Goal: Task Accomplishment & Management: Use online tool/utility

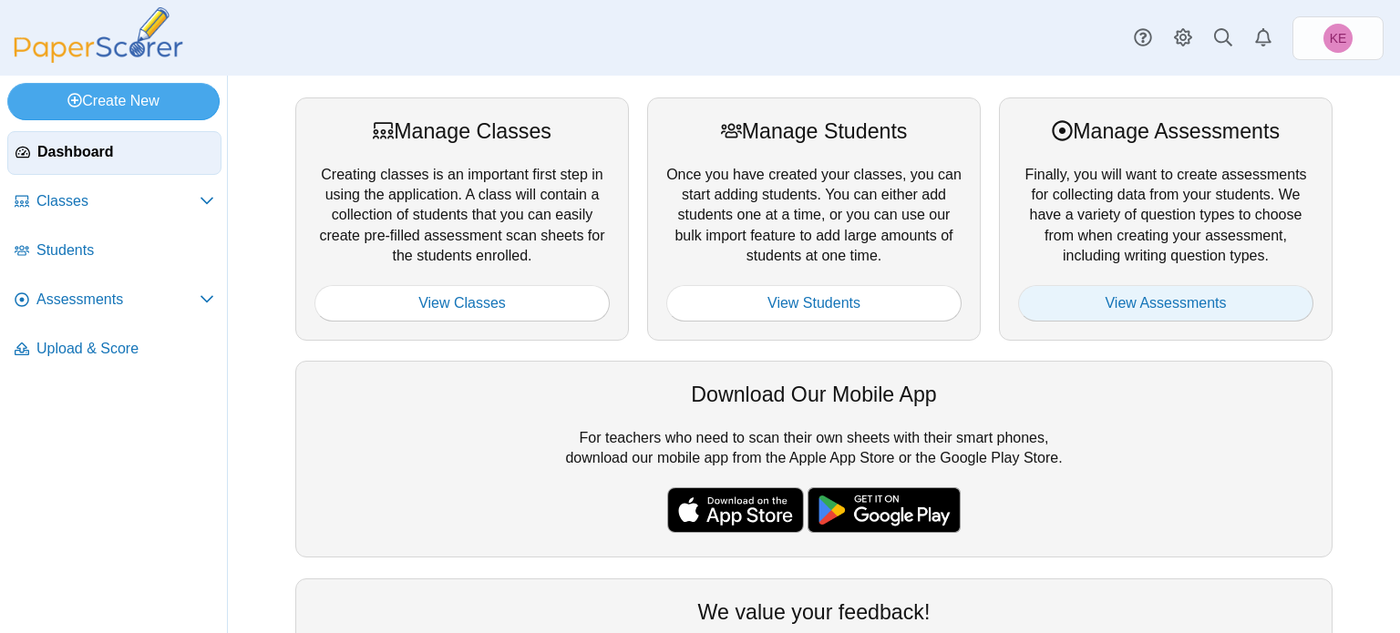
click at [1106, 314] on link "View Assessments" at bounding box center [1165, 303] width 295 height 36
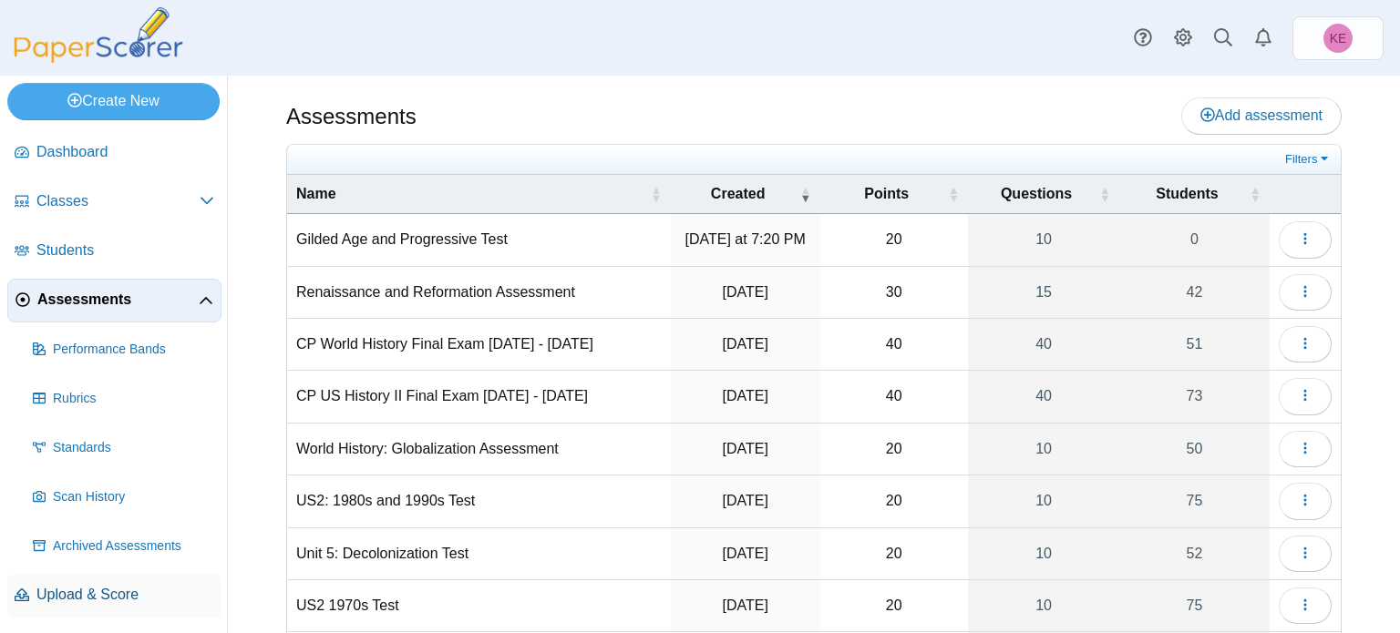
click at [88, 605] on link "Upload & Score" at bounding box center [114, 596] width 214 height 44
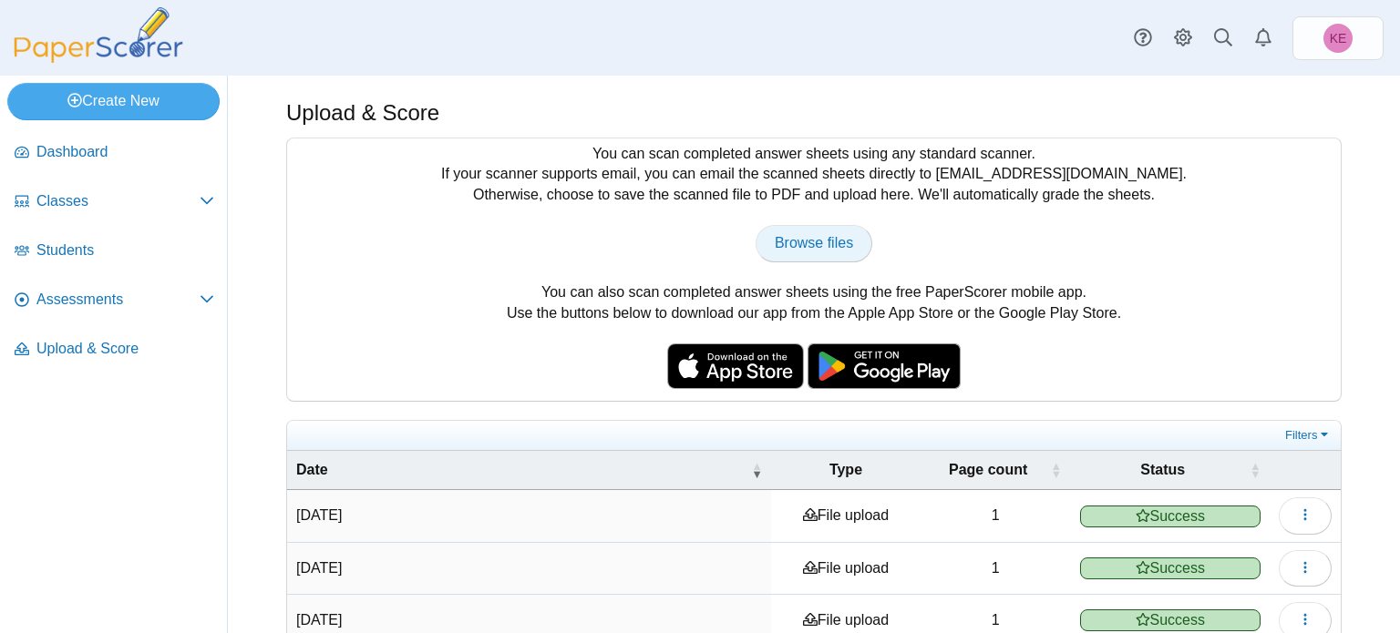
click at [792, 246] on span "Browse files" at bounding box center [814, 242] width 78 height 15
click at [794, 249] on span "Browse files" at bounding box center [814, 242] width 78 height 15
type input "**********"
click at [160, 250] on span "Students" at bounding box center [125, 251] width 178 height 20
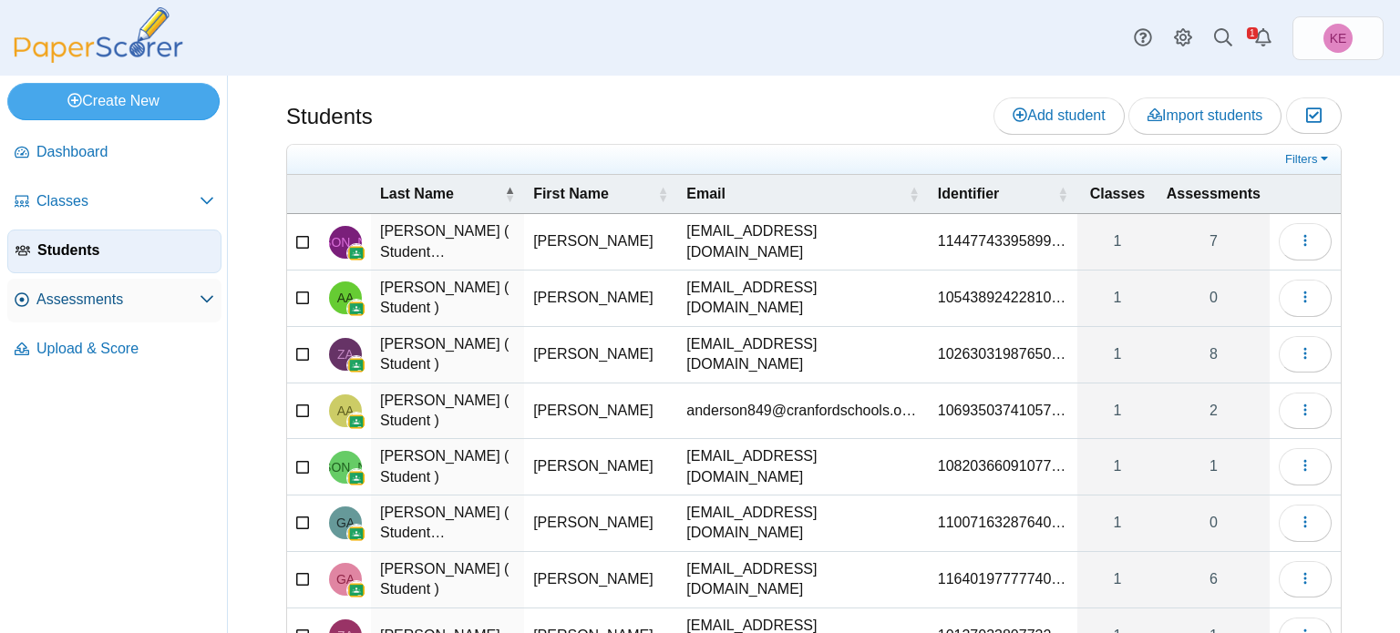
click at [100, 296] on span "Assessments" at bounding box center [117, 300] width 163 height 20
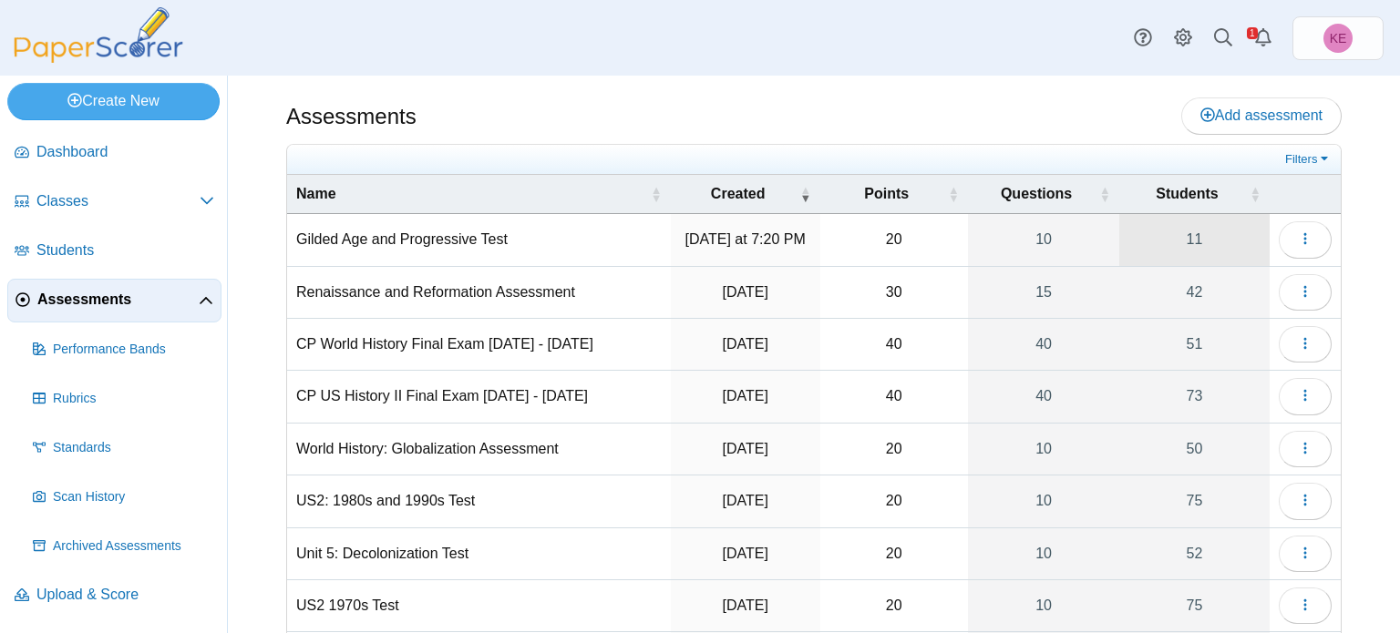
click at [1251, 247] on link "11" at bounding box center [1194, 239] width 150 height 51
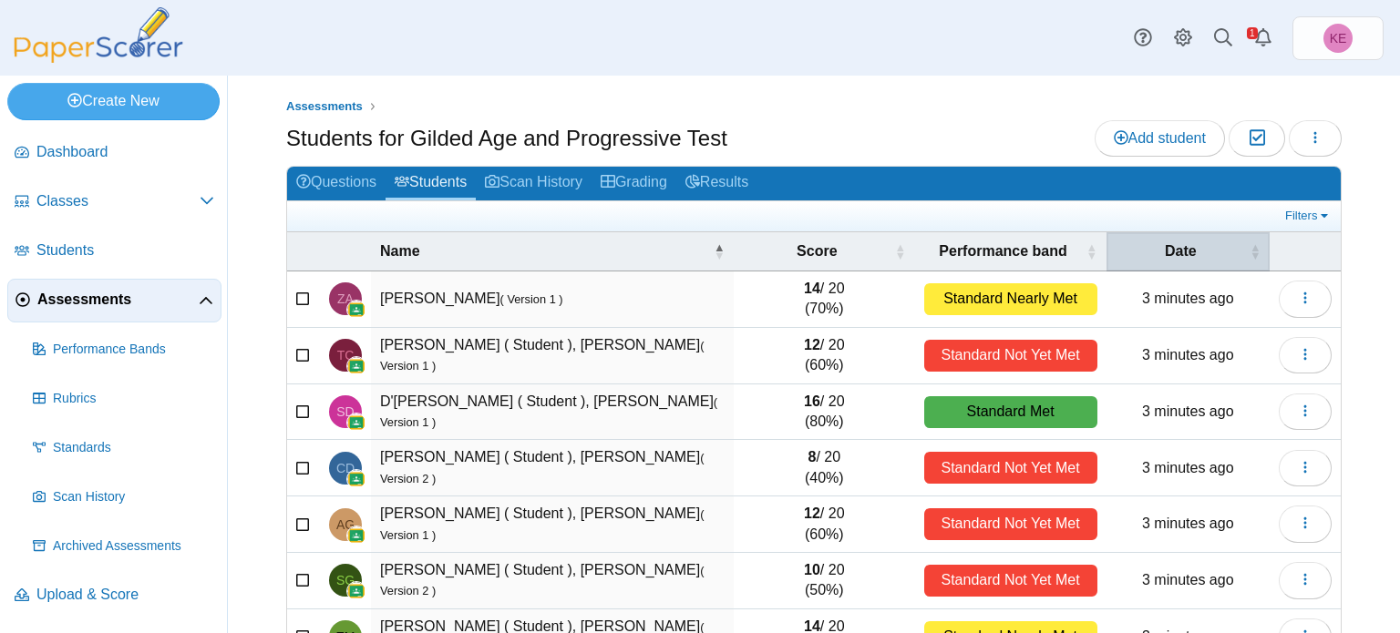
click at [1189, 253] on span "Date" at bounding box center [1181, 252] width 130 height 20
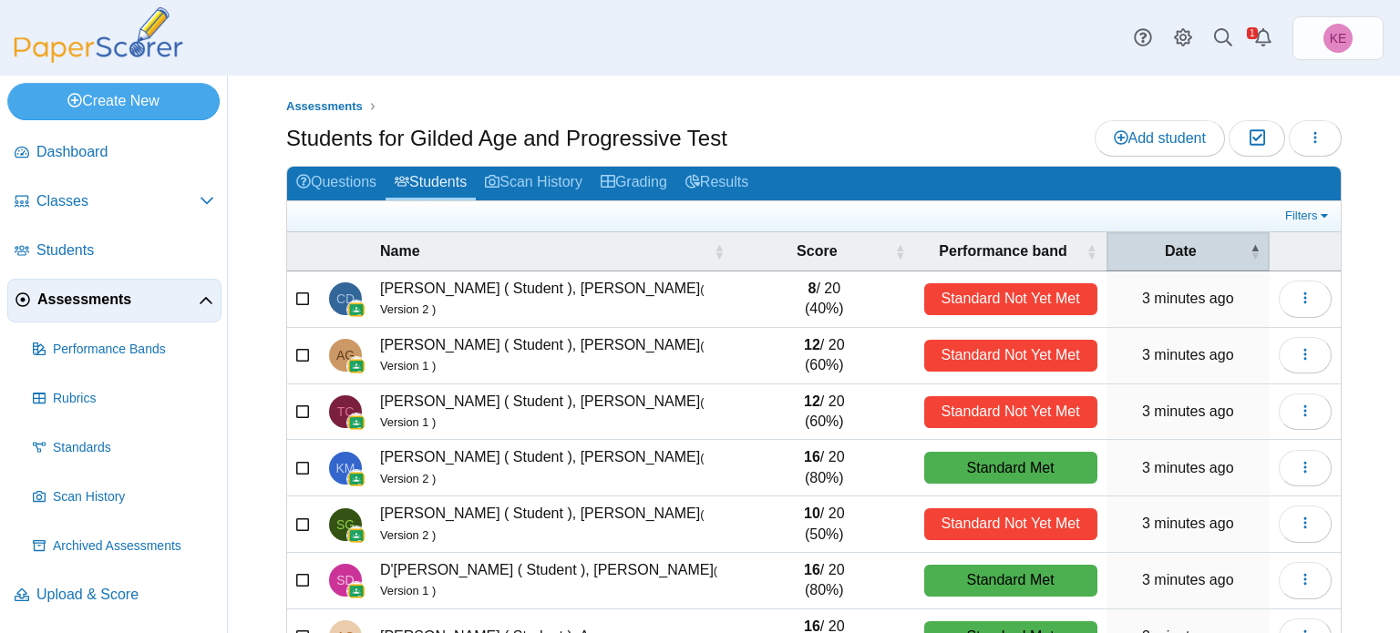
click at [1142, 243] on span "Date" at bounding box center [1181, 252] width 130 height 20
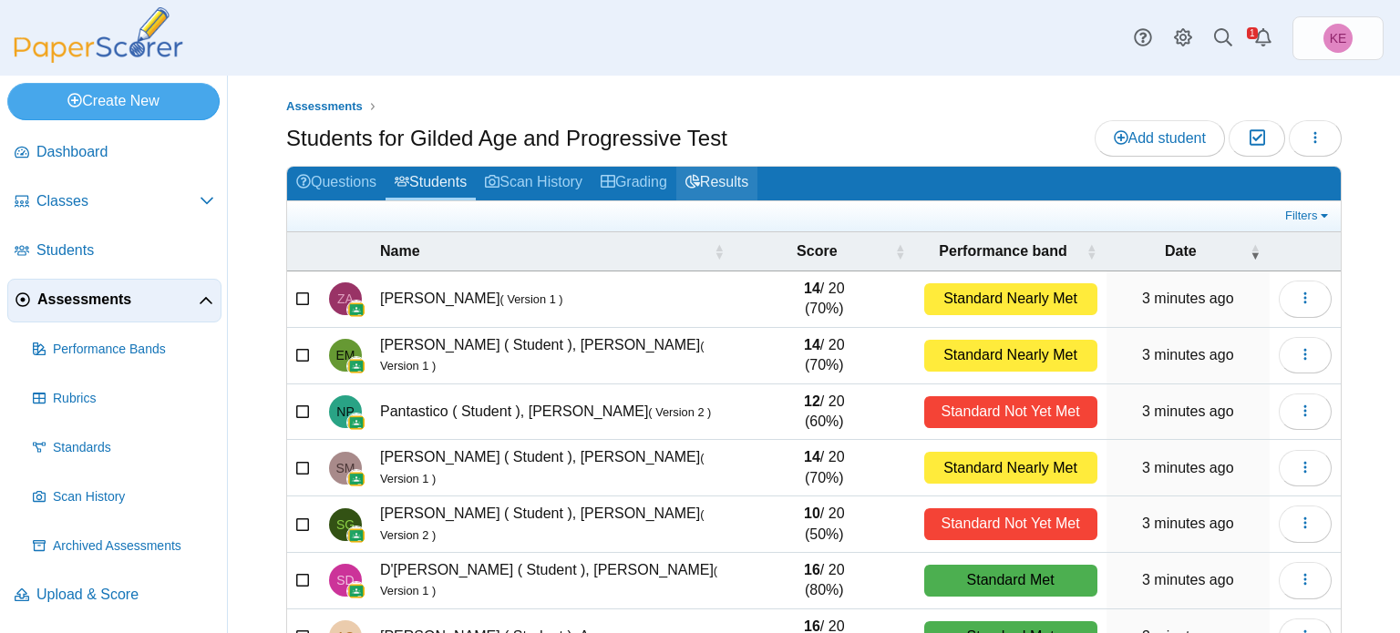
click at [722, 188] on link "Results" at bounding box center [716, 184] width 81 height 34
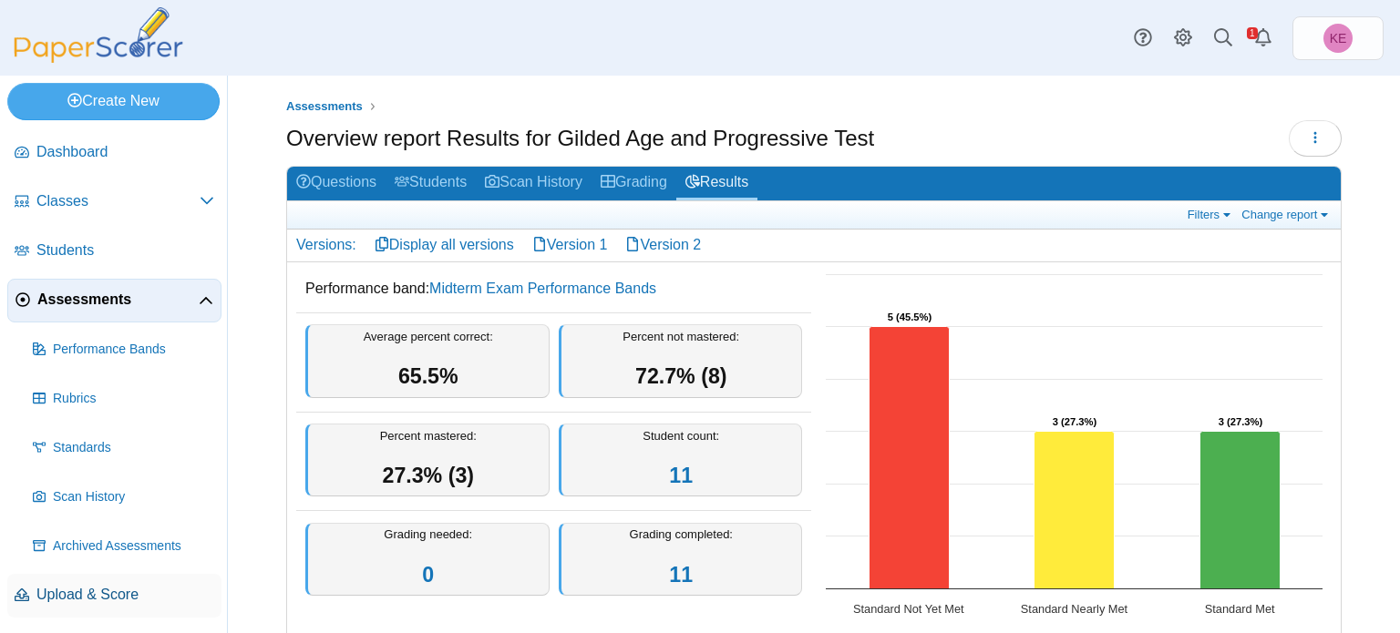
click at [102, 601] on span "Upload & Score" at bounding box center [125, 595] width 178 height 20
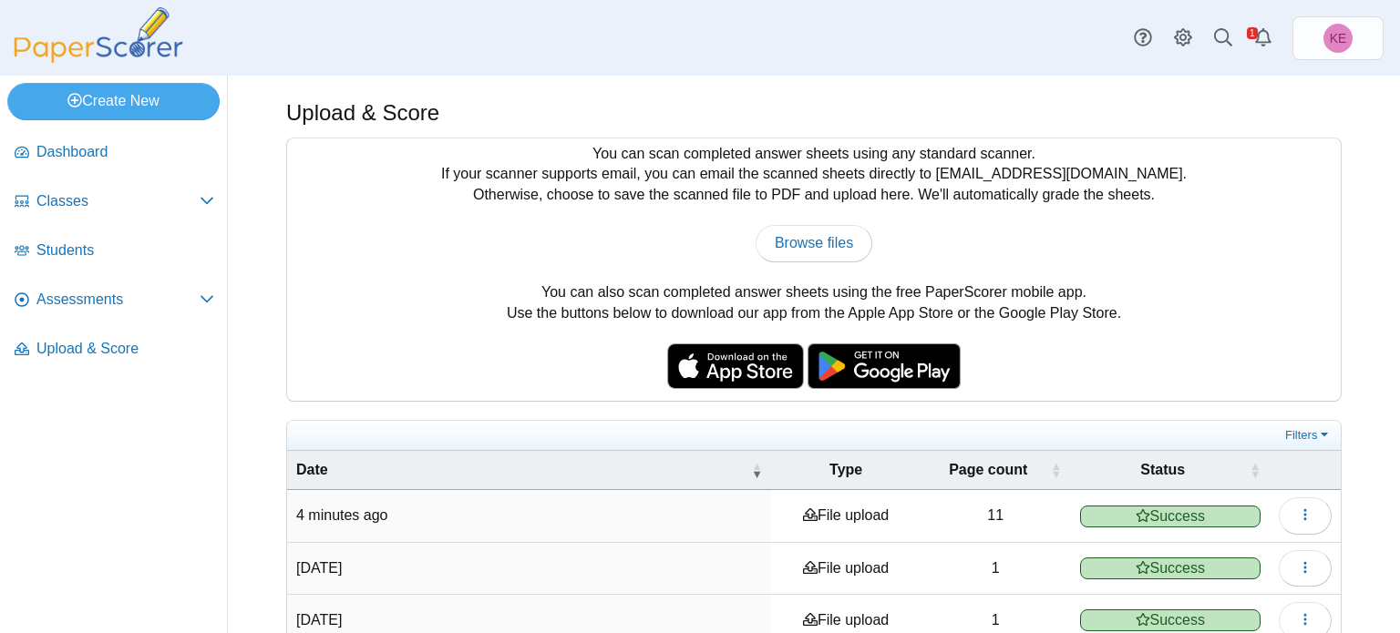
click at [793, 221] on div "You can scan completed answer sheets using any standard scanner. If your scanne…" at bounding box center [814, 270] width 1054 height 263
click at [793, 246] on span "Browse files" at bounding box center [814, 242] width 78 height 15
type input "**********"
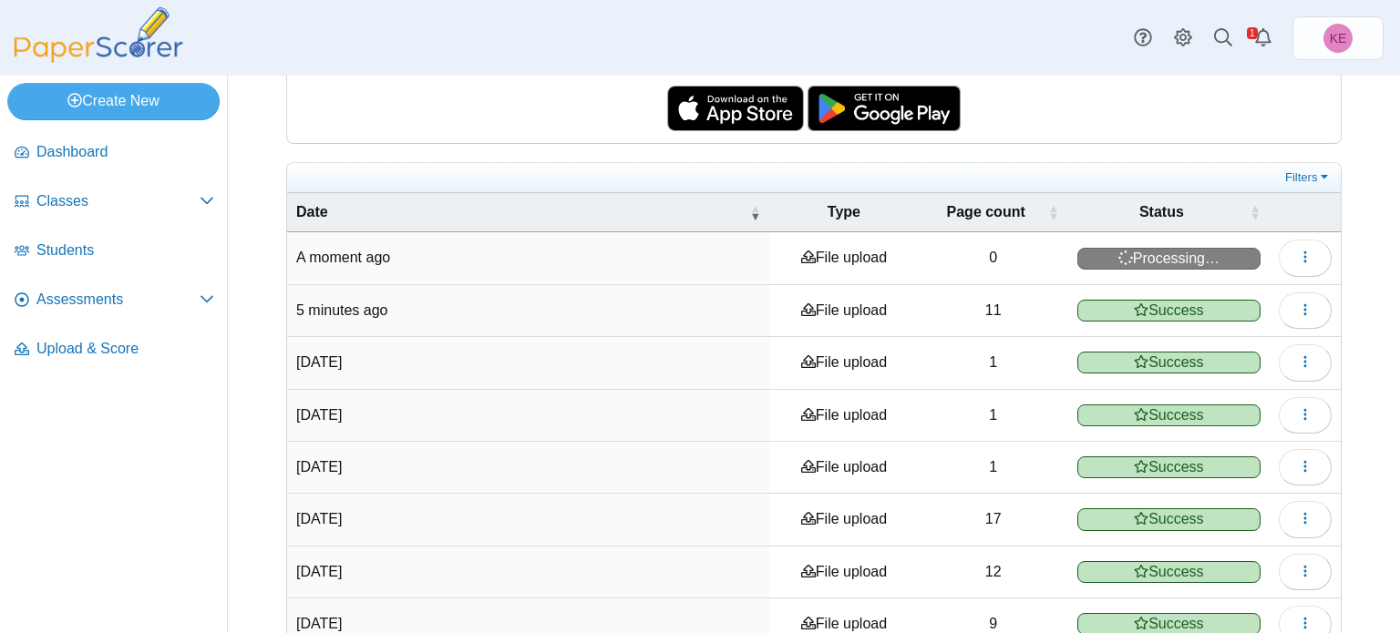
scroll to position [278, 0]
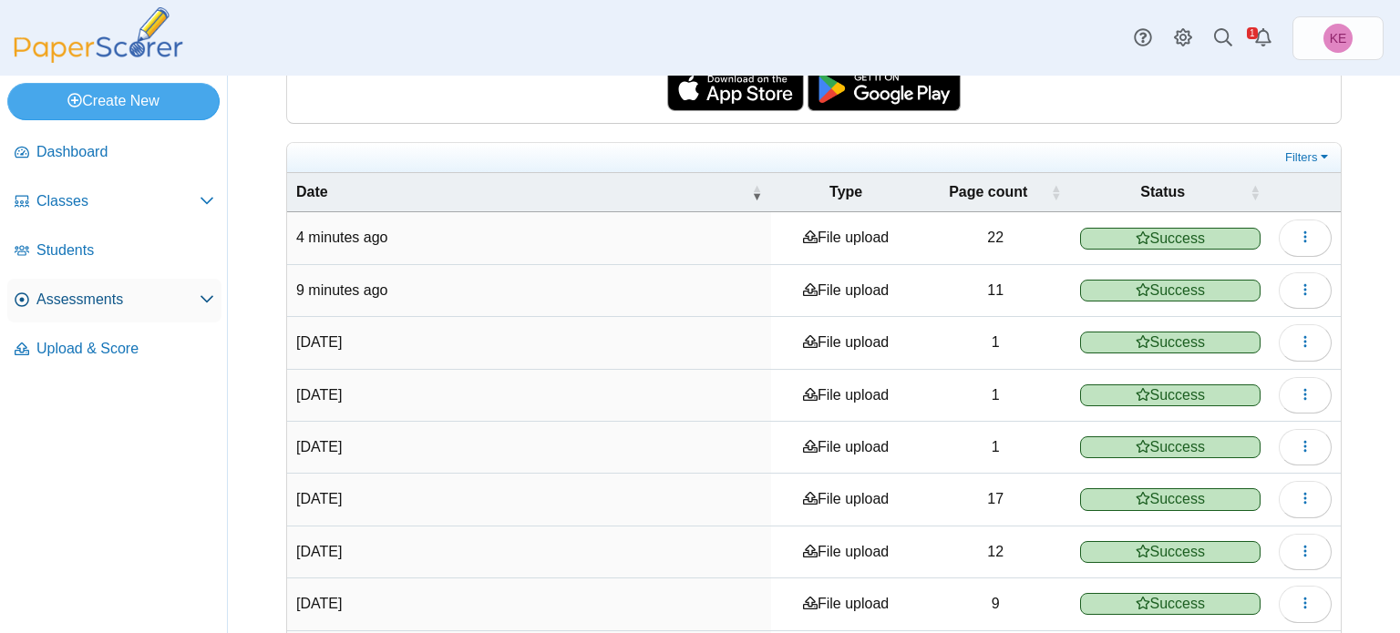
click at [133, 281] on link "Assessments" at bounding box center [114, 301] width 214 height 44
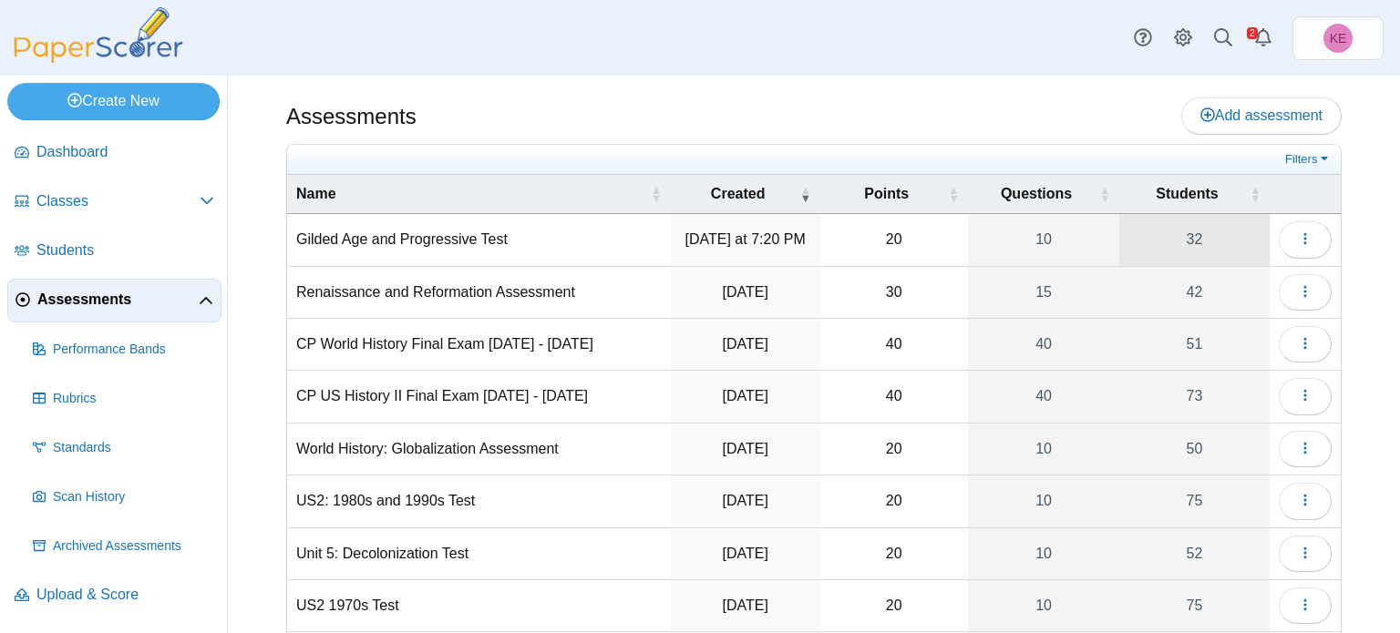
click at [1189, 224] on link "32" at bounding box center [1194, 239] width 150 height 51
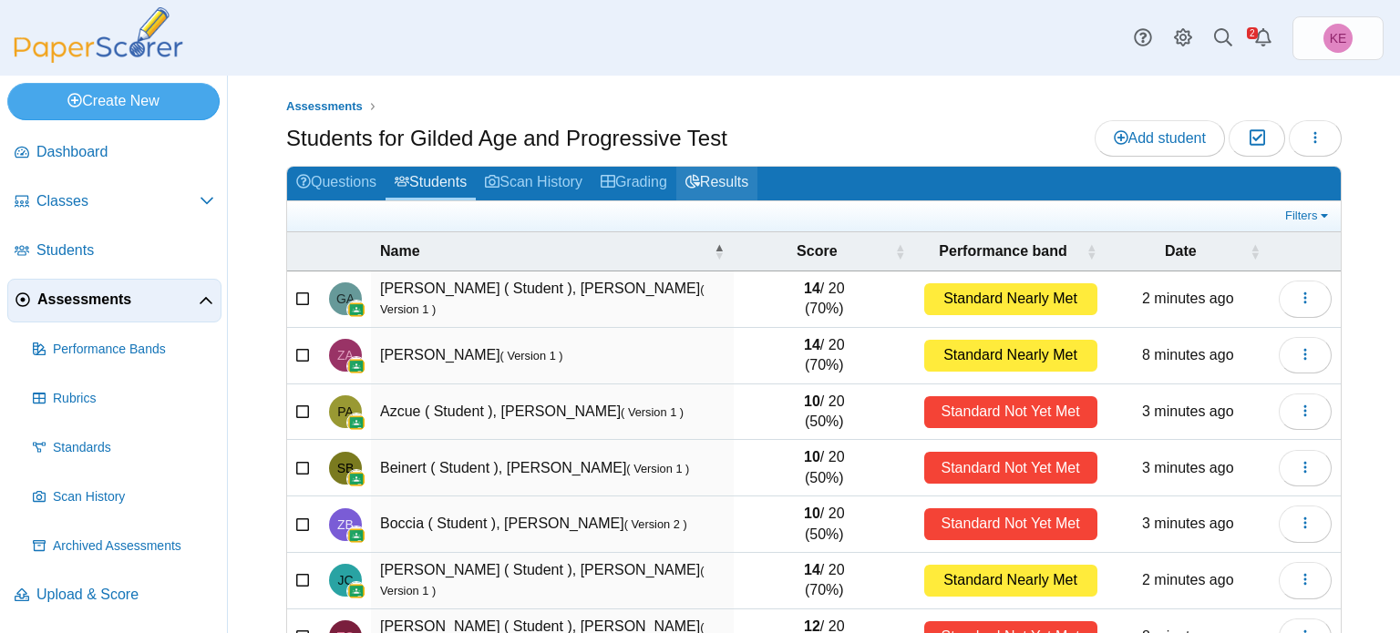
click at [735, 189] on link "Results" at bounding box center [716, 184] width 81 height 34
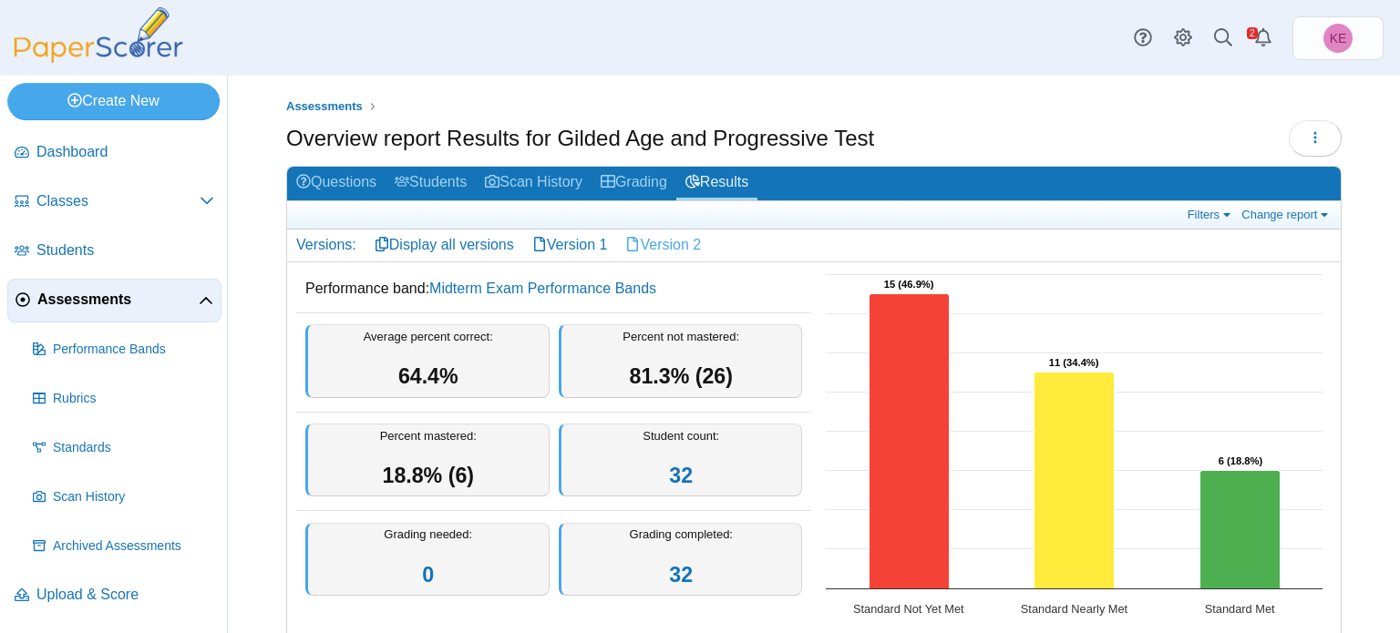
click at [663, 247] on link "Version 2" at bounding box center [663, 245] width 94 height 31
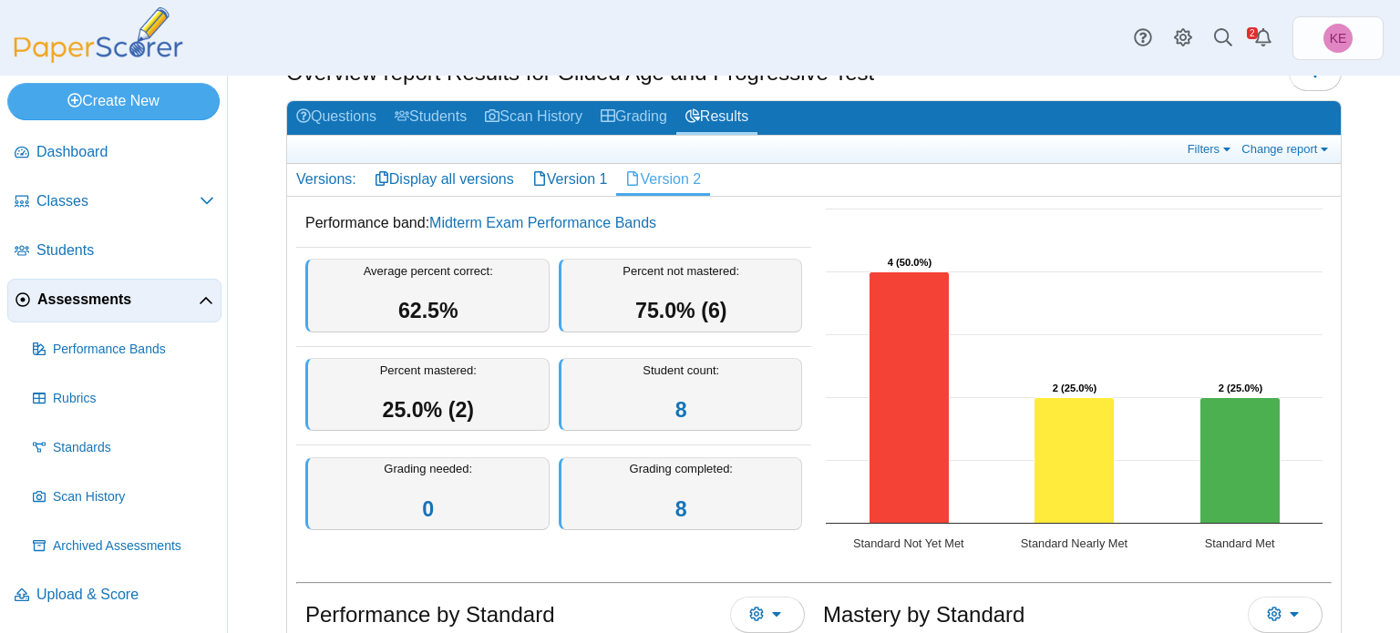
scroll to position [80, 0]
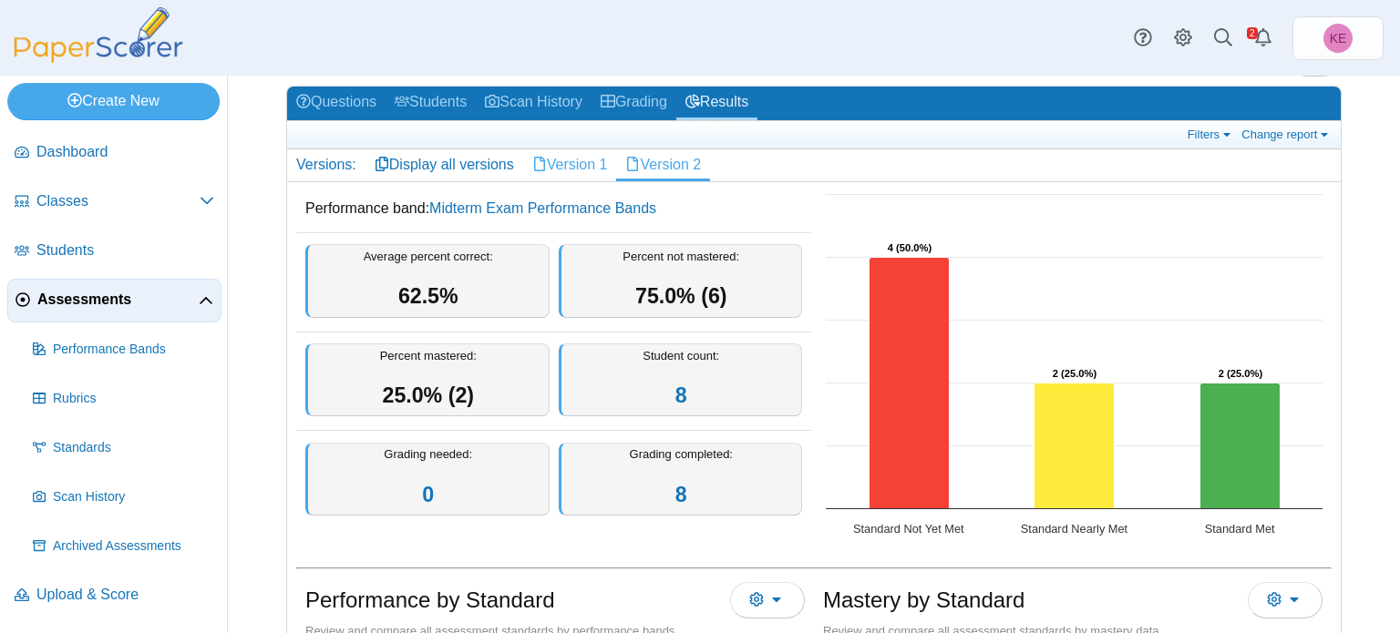
click at [569, 162] on link "Version 1" at bounding box center [570, 164] width 94 height 31
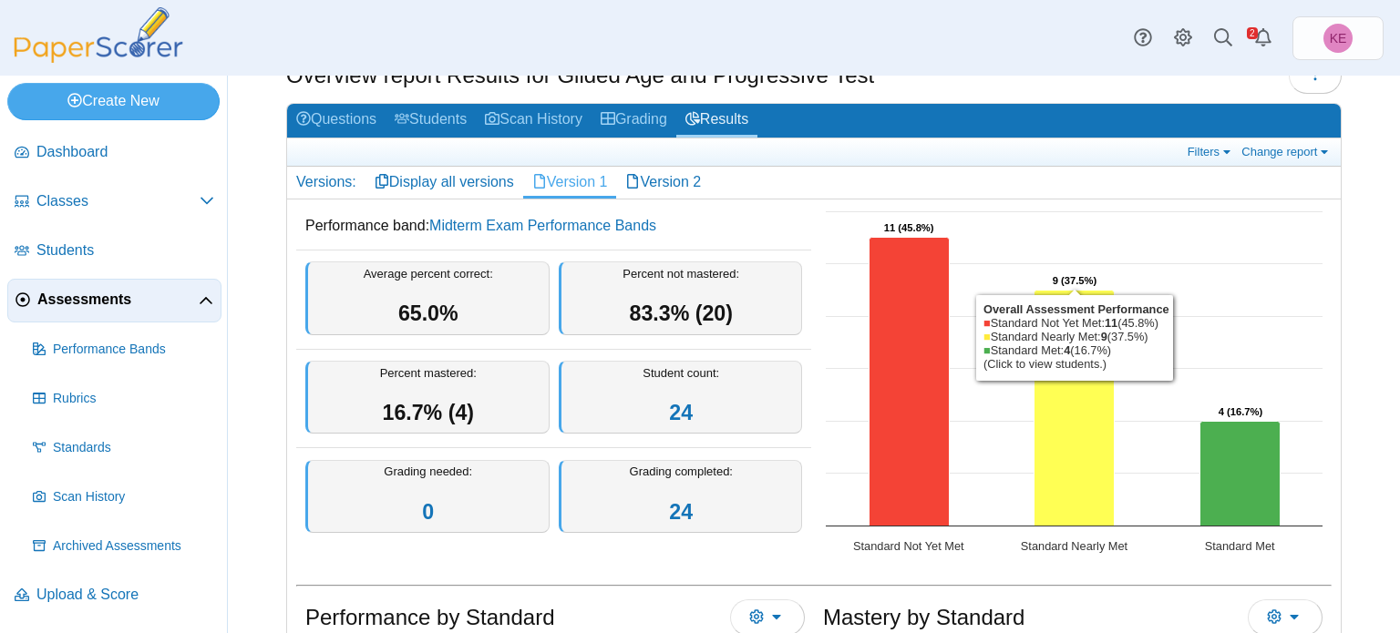
scroll to position [39, 0]
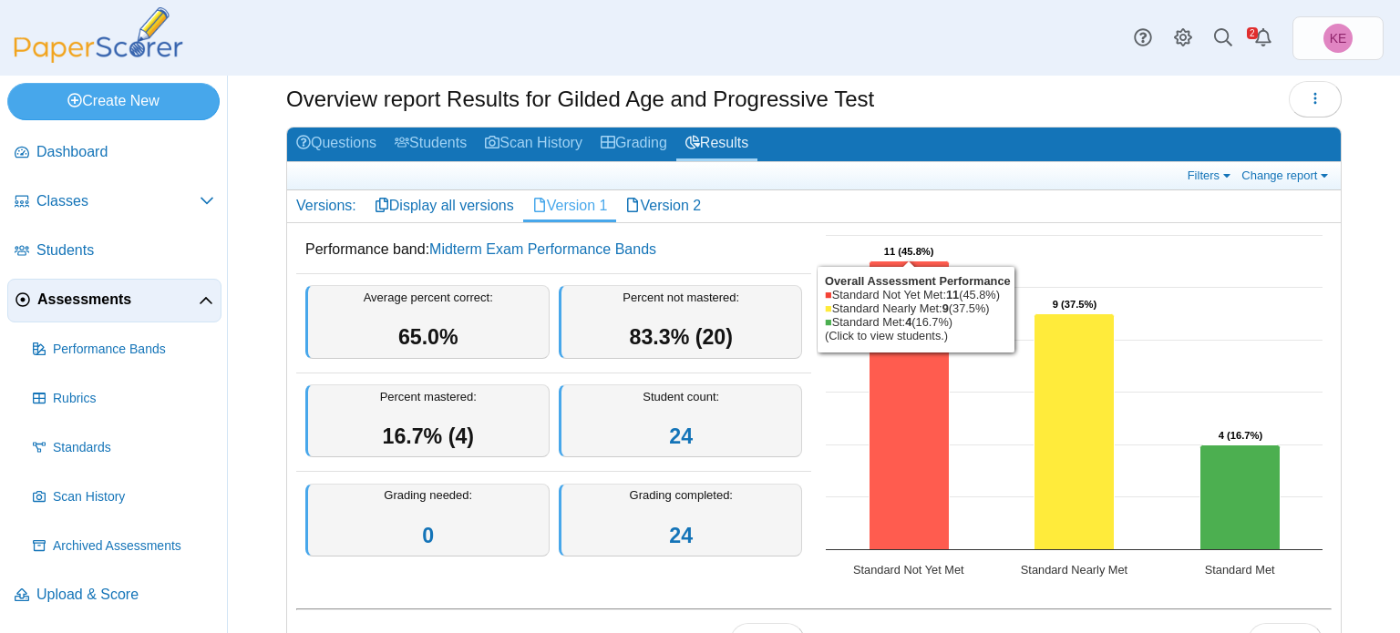
click at [913, 326] on icon "Standard Not Yet Met, 11. Overall Assessment Performance." at bounding box center [910, 405] width 80 height 289
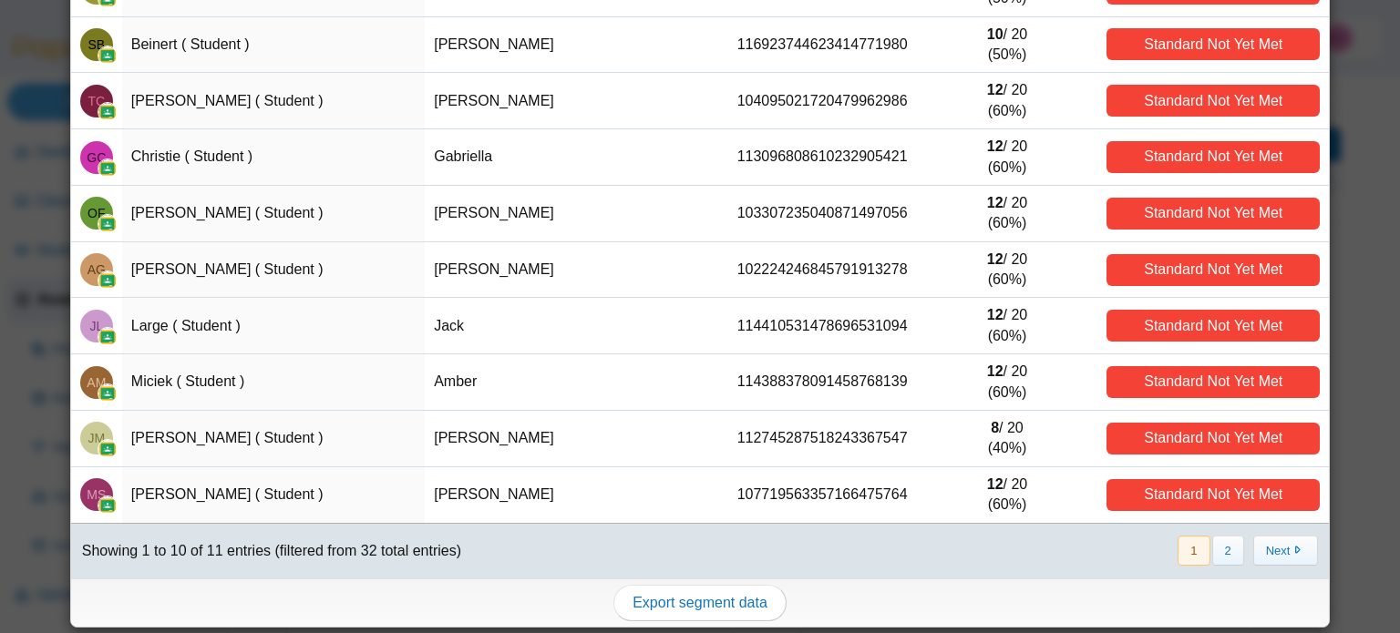
scroll to position [0, 0]
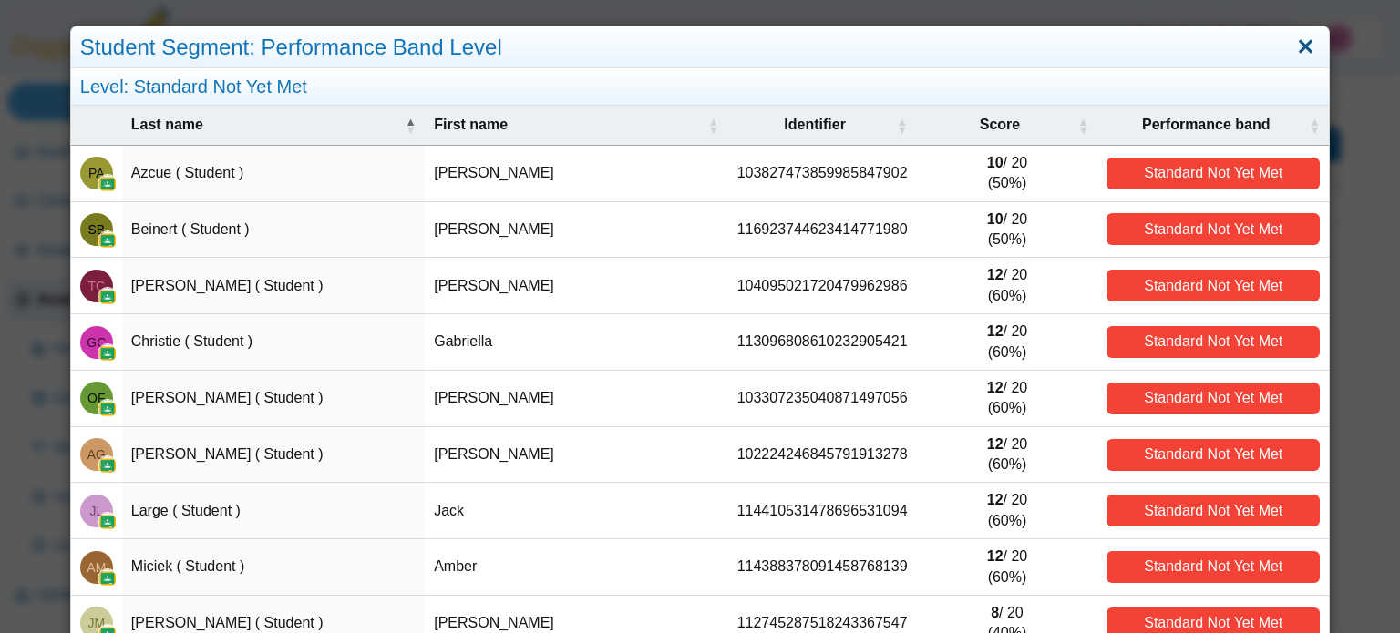
click at [1304, 57] on link "Close" at bounding box center [1306, 47] width 28 height 31
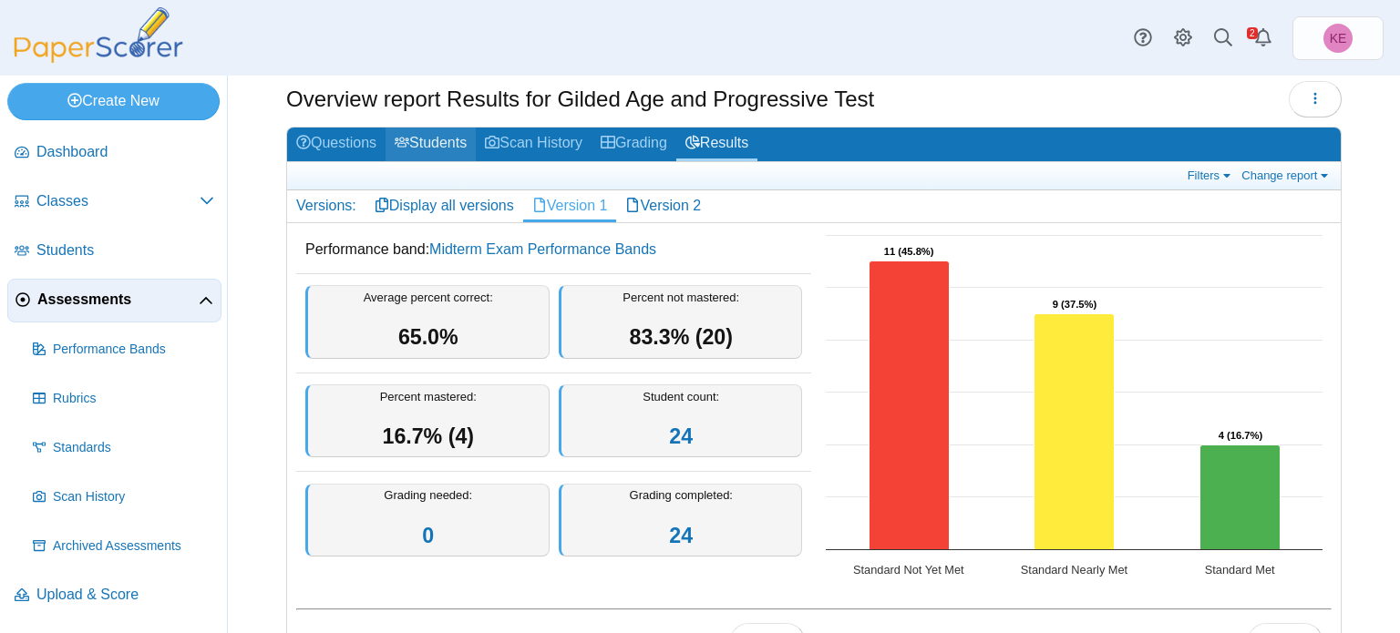
click at [450, 149] on link "Students" at bounding box center [431, 145] width 90 height 34
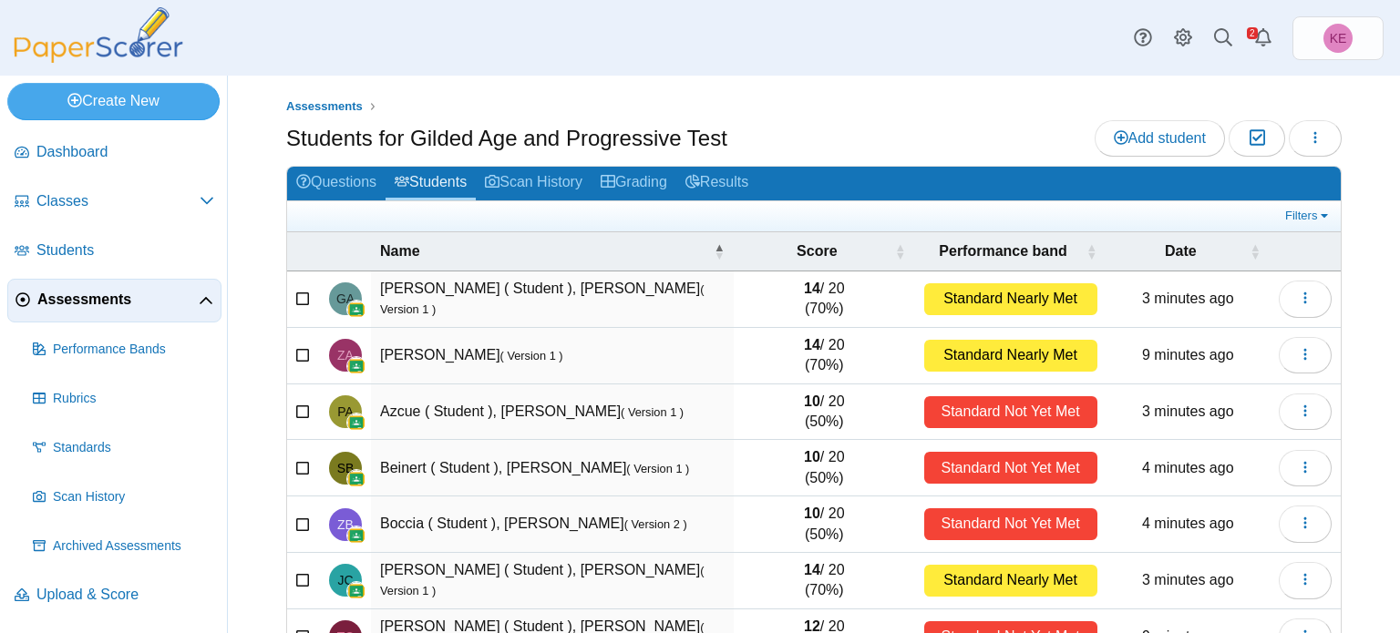
click at [120, 295] on span "Assessments" at bounding box center [117, 300] width 161 height 20
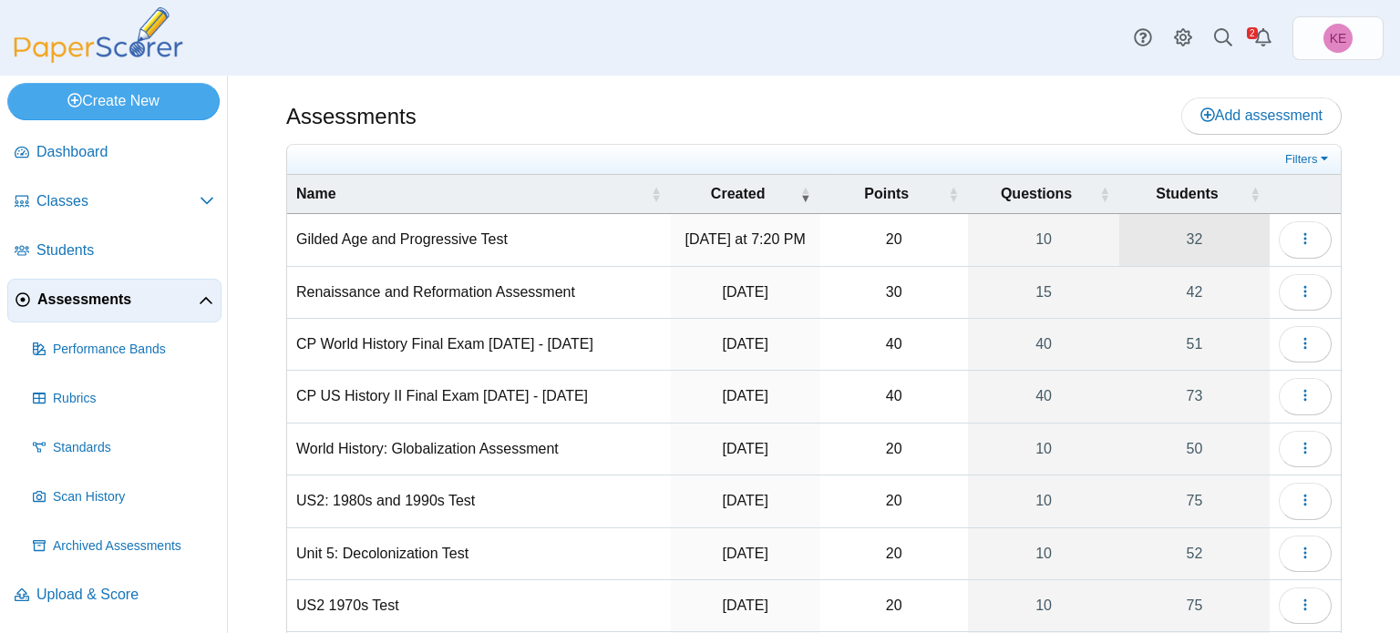
click at [1198, 239] on link "32" at bounding box center [1194, 239] width 150 height 51
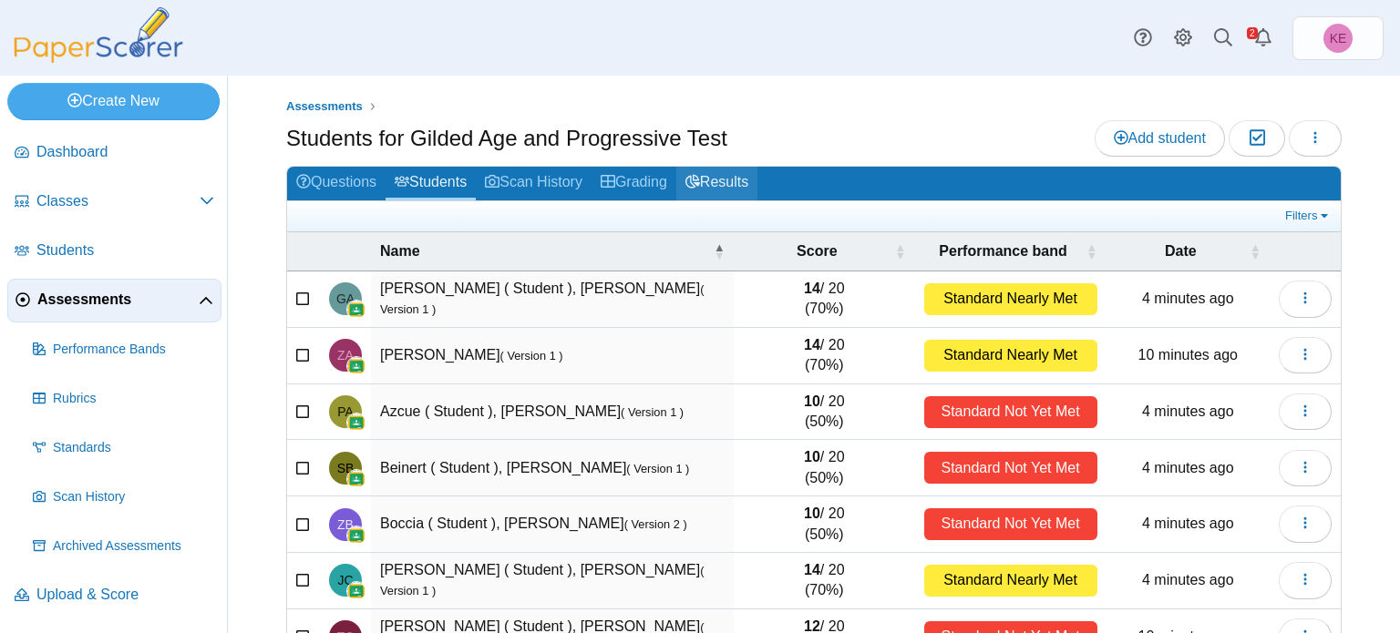
click at [757, 196] on link "Results" at bounding box center [716, 184] width 81 height 34
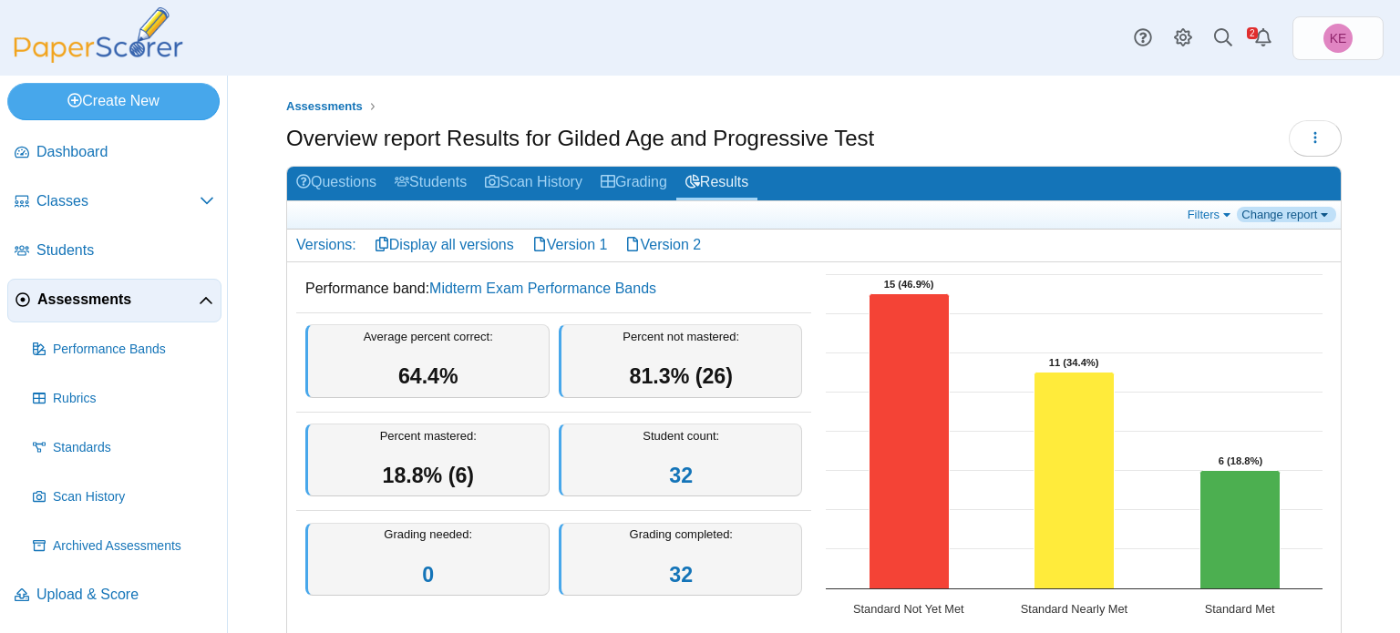
click at [1313, 207] on link "Change report" at bounding box center [1286, 214] width 99 height 15
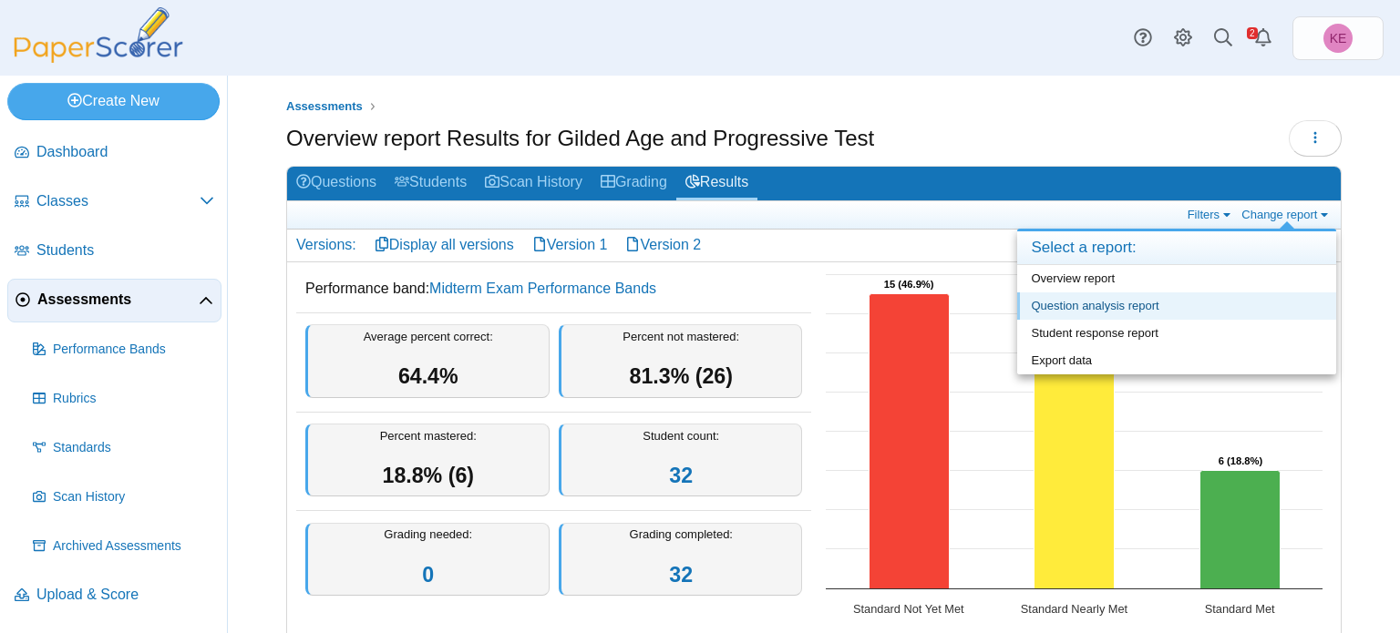
click at [1169, 312] on link "Question analysis report" at bounding box center [1176, 306] width 319 height 27
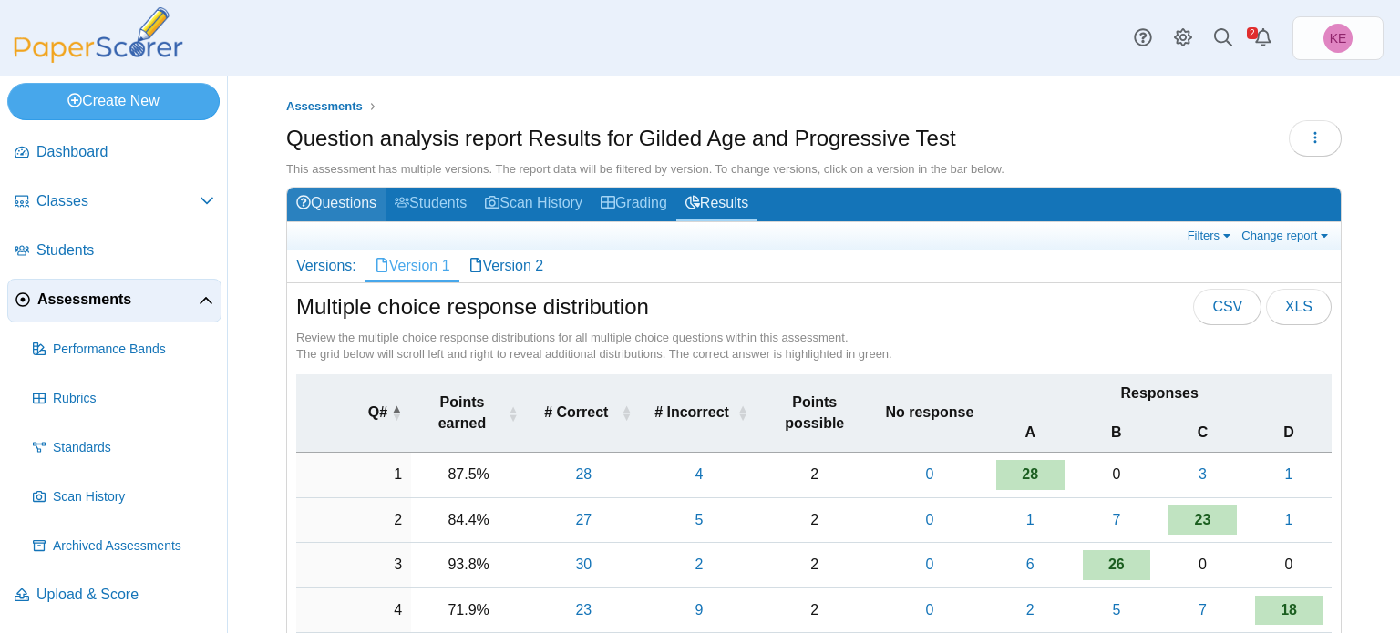
click at [343, 213] on link "Questions" at bounding box center [336, 205] width 98 height 34
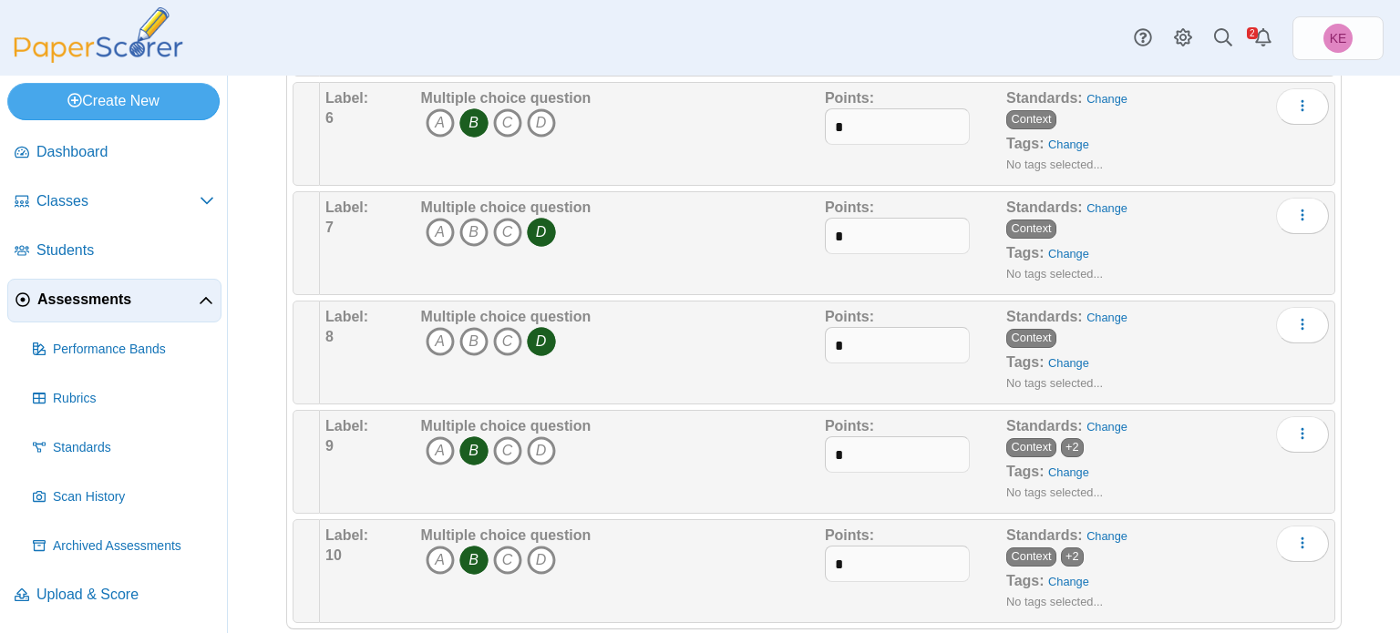
scroll to position [751, 0]
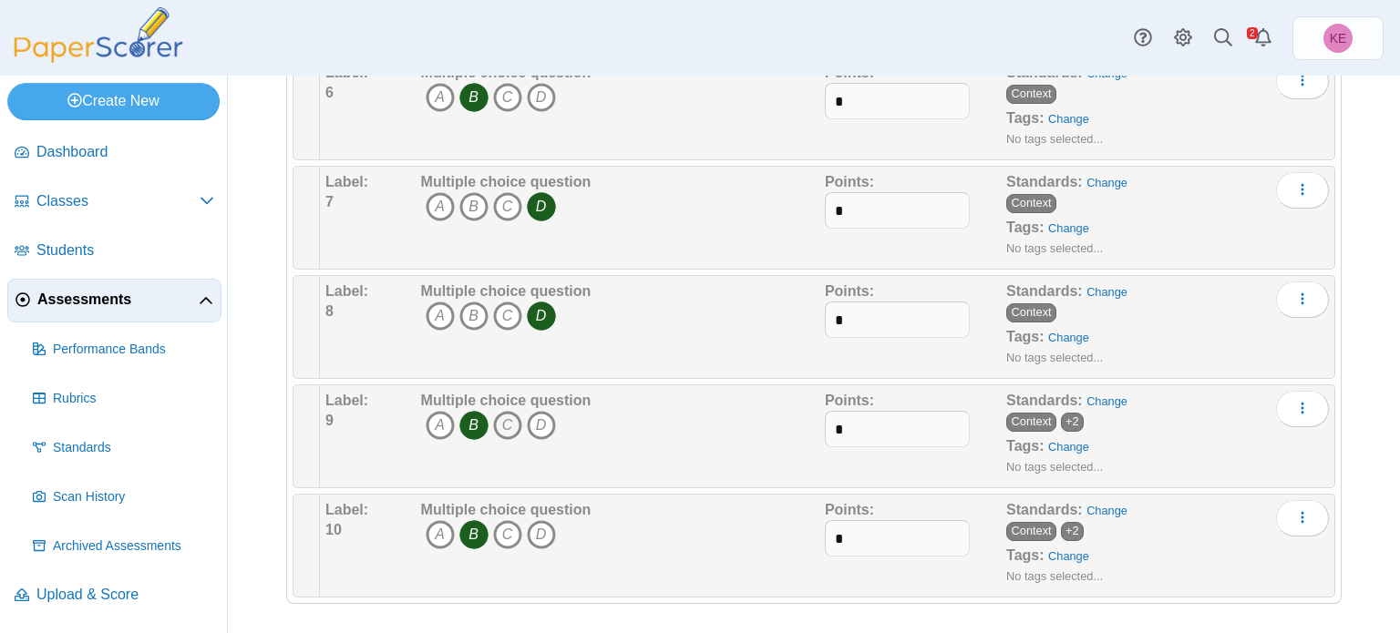
click at [507, 420] on icon "C" at bounding box center [507, 425] width 29 height 29
click at [469, 417] on icon "B" at bounding box center [473, 425] width 29 height 29
click at [446, 530] on icon "A" at bounding box center [440, 534] width 29 height 29
click at [473, 520] on icon "B" at bounding box center [473, 534] width 29 height 29
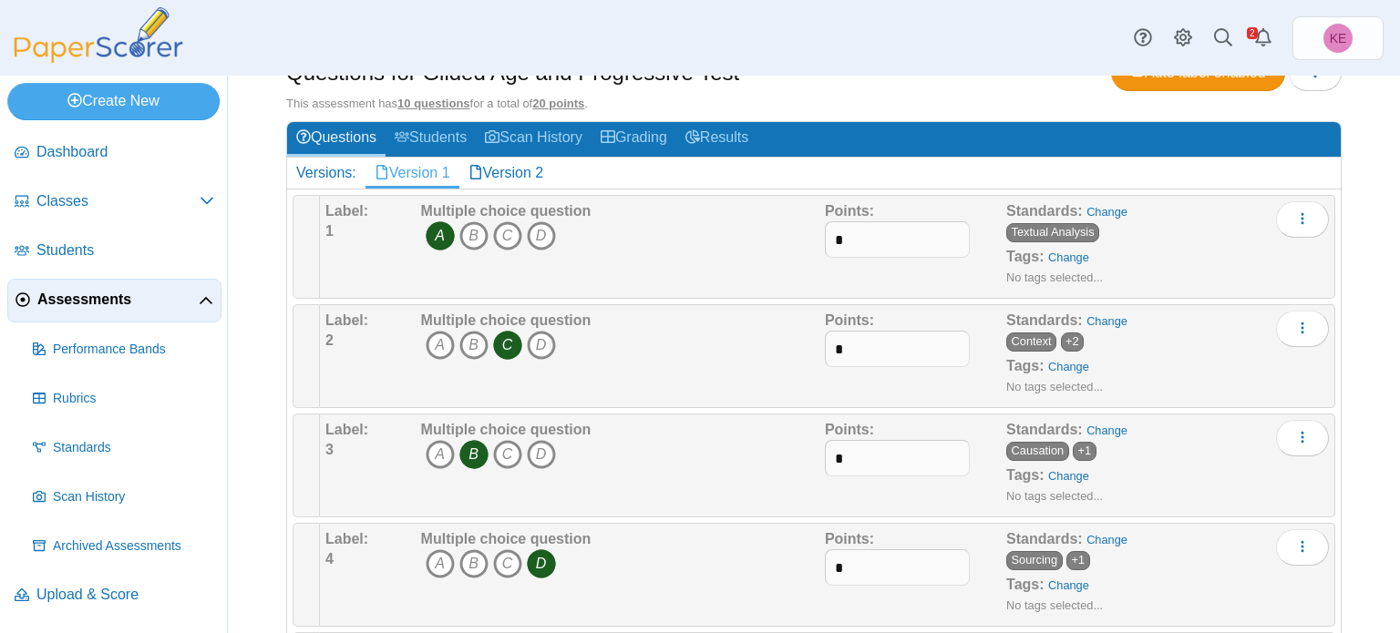
scroll to position [0, 0]
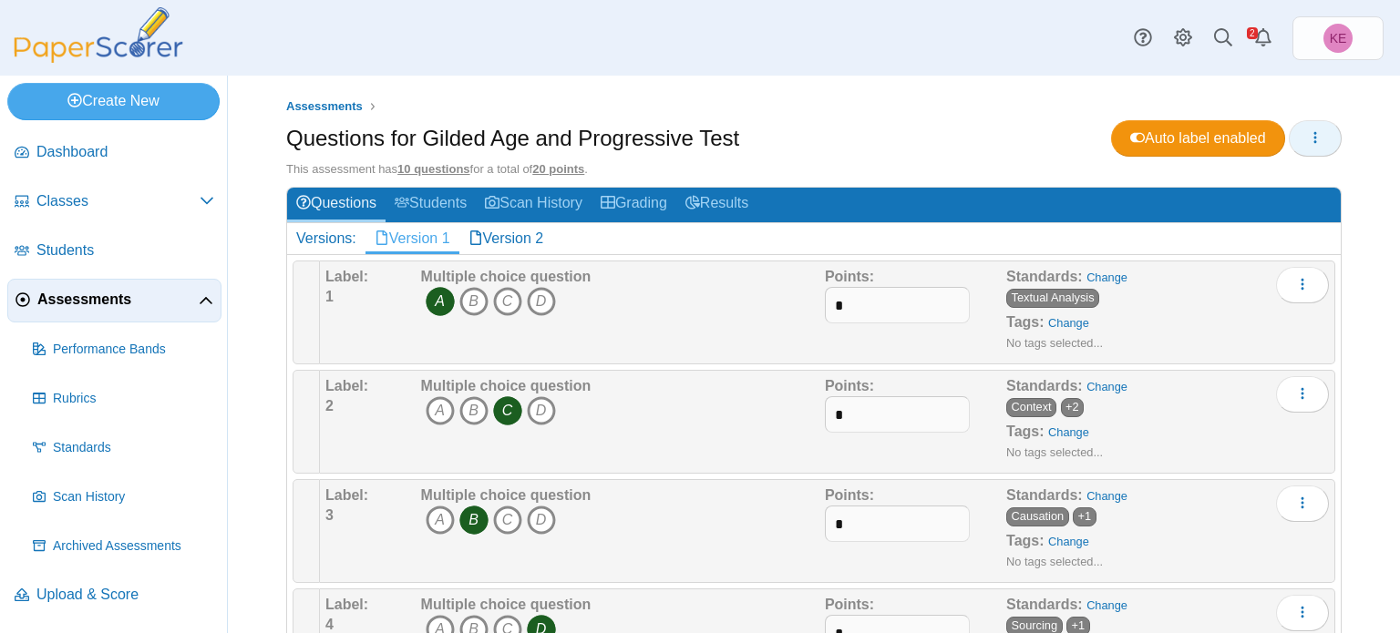
click at [1304, 149] on button "button" at bounding box center [1315, 138] width 53 height 36
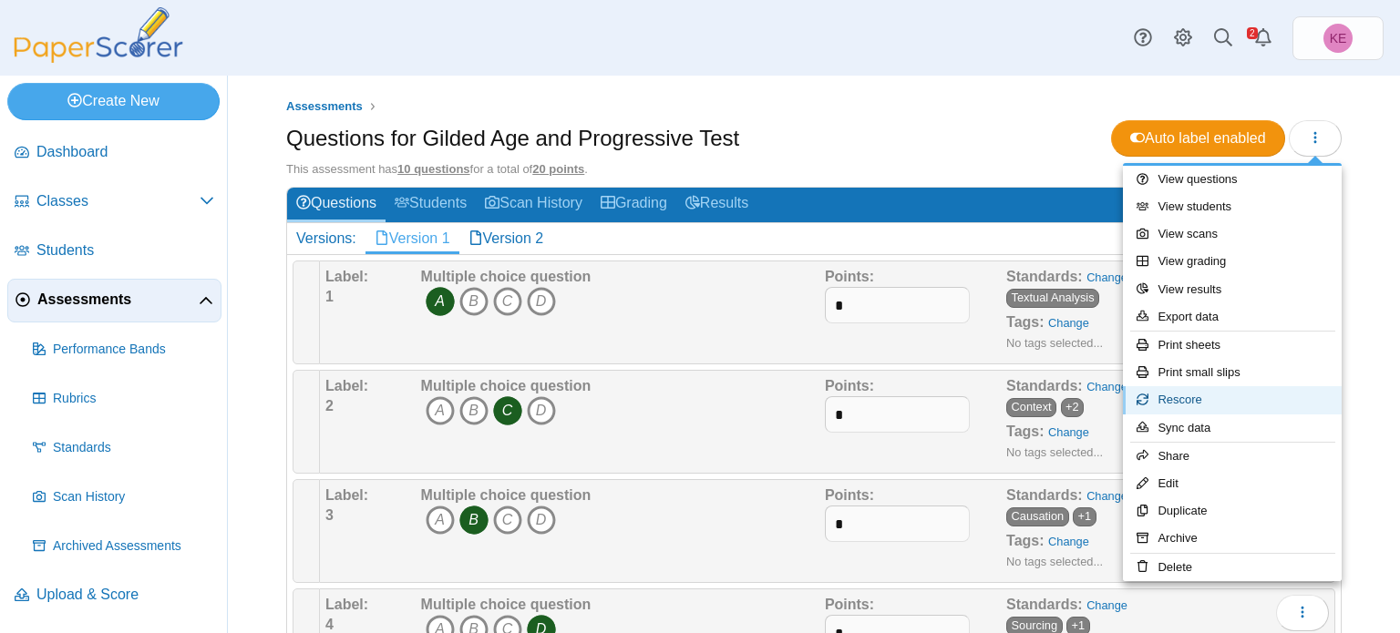
click at [1229, 388] on link "Rescore" at bounding box center [1232, 399] width 219 height 27
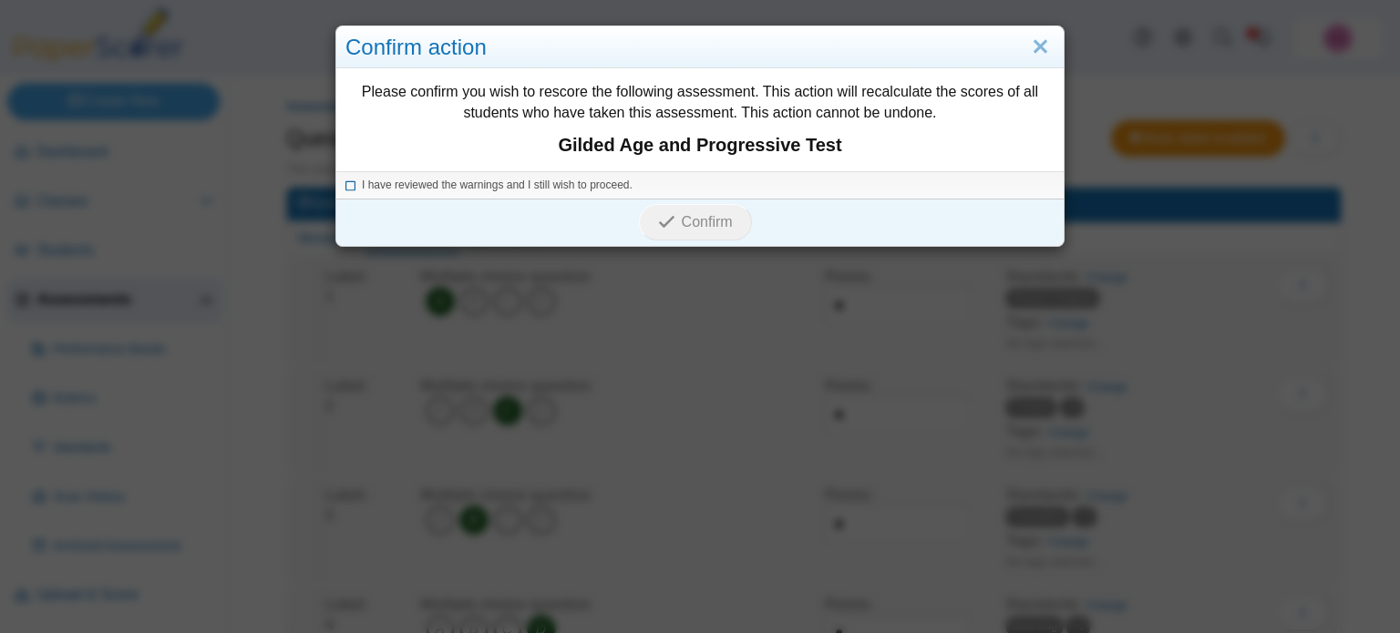
click at [541, 181] on span "I have reviewed the warnings and I still wish to proceed." at bounding box center [497, 185] width 271 height 13
click at [710, 222] on span "Confirm" at bounding box center [707, 221] width 51 height 15
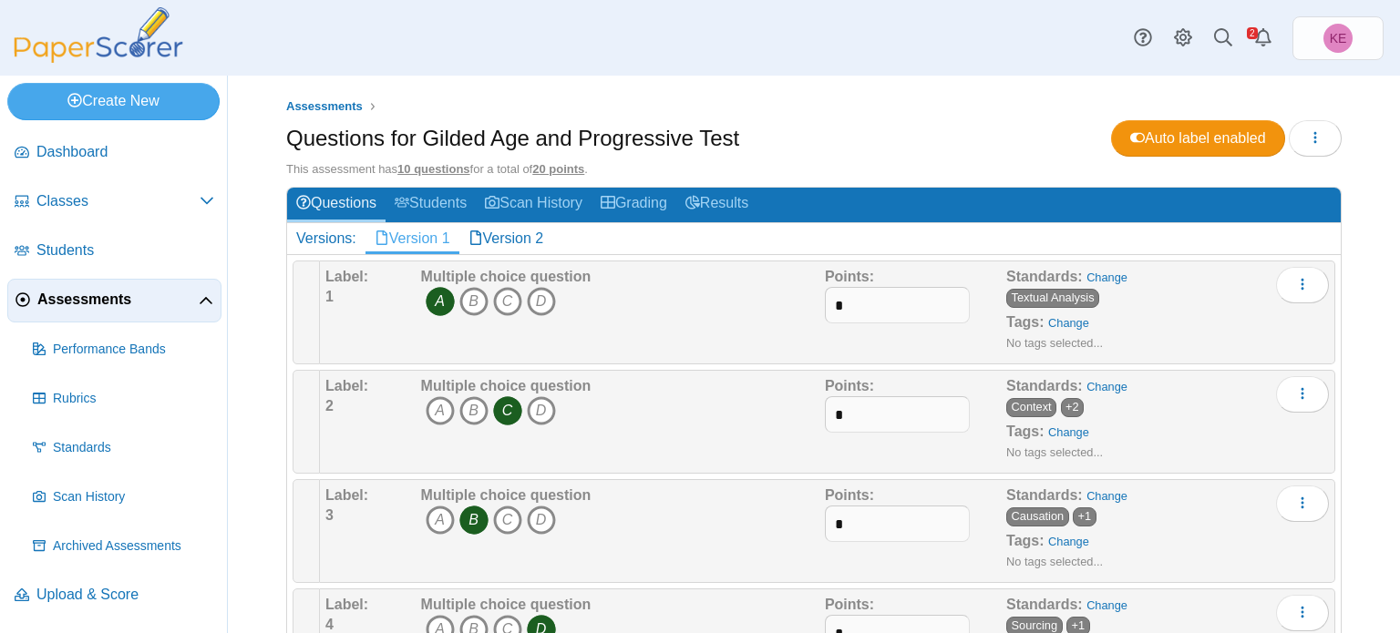
click at [724, 201] on link "Results" at bounding box center [716, 205] width 81 height 34
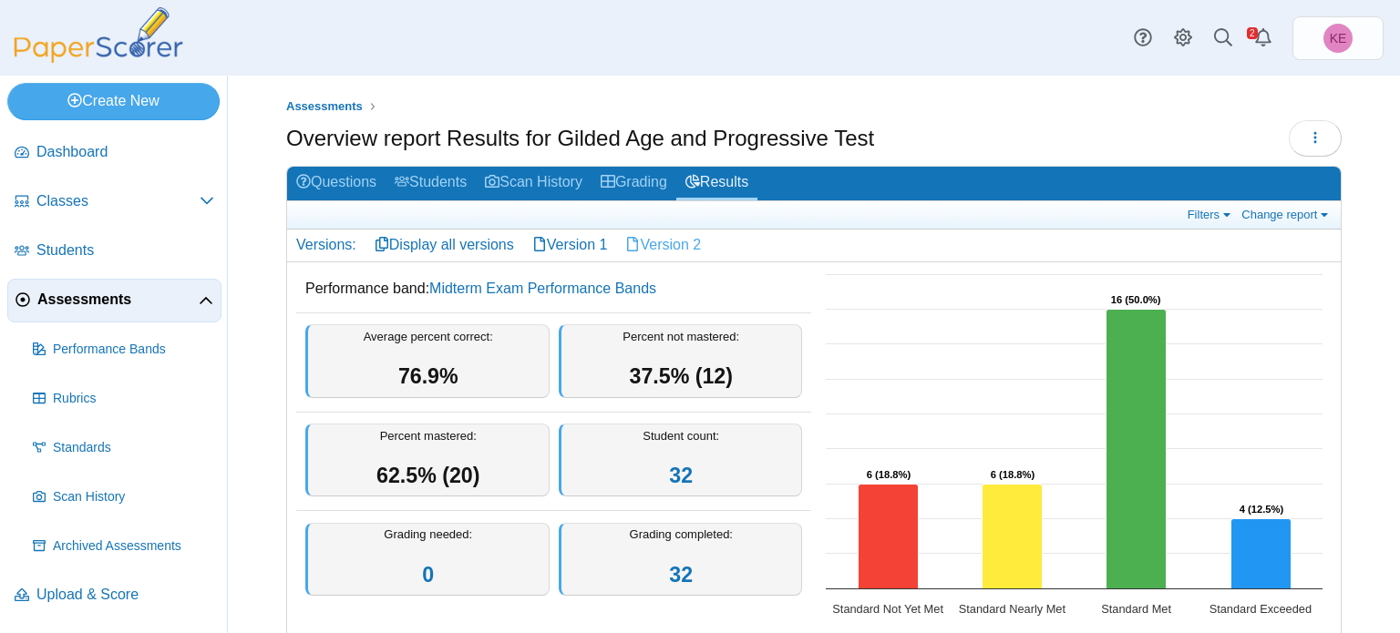
click at [681, 251] on link "Version 2" at bounding box center [663, 245] width 94 height 31
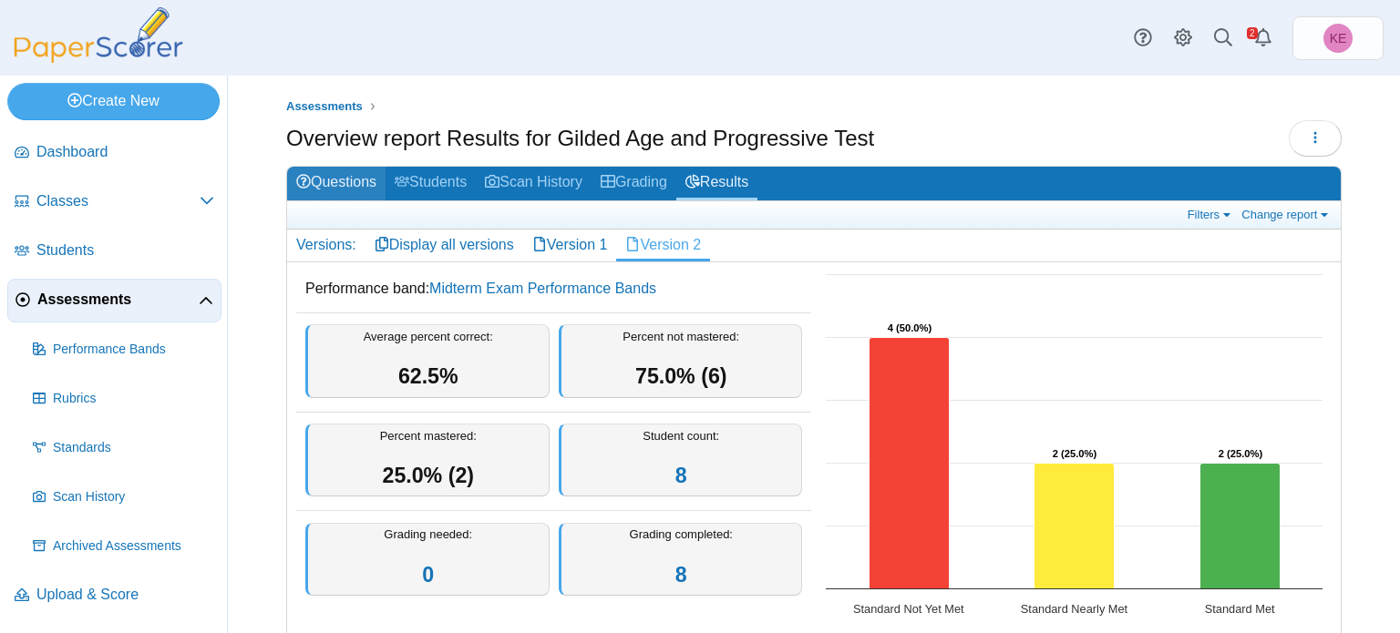
click at [373, 183] on link "Questions" at bounding box center [336, 184] width 98 height 34
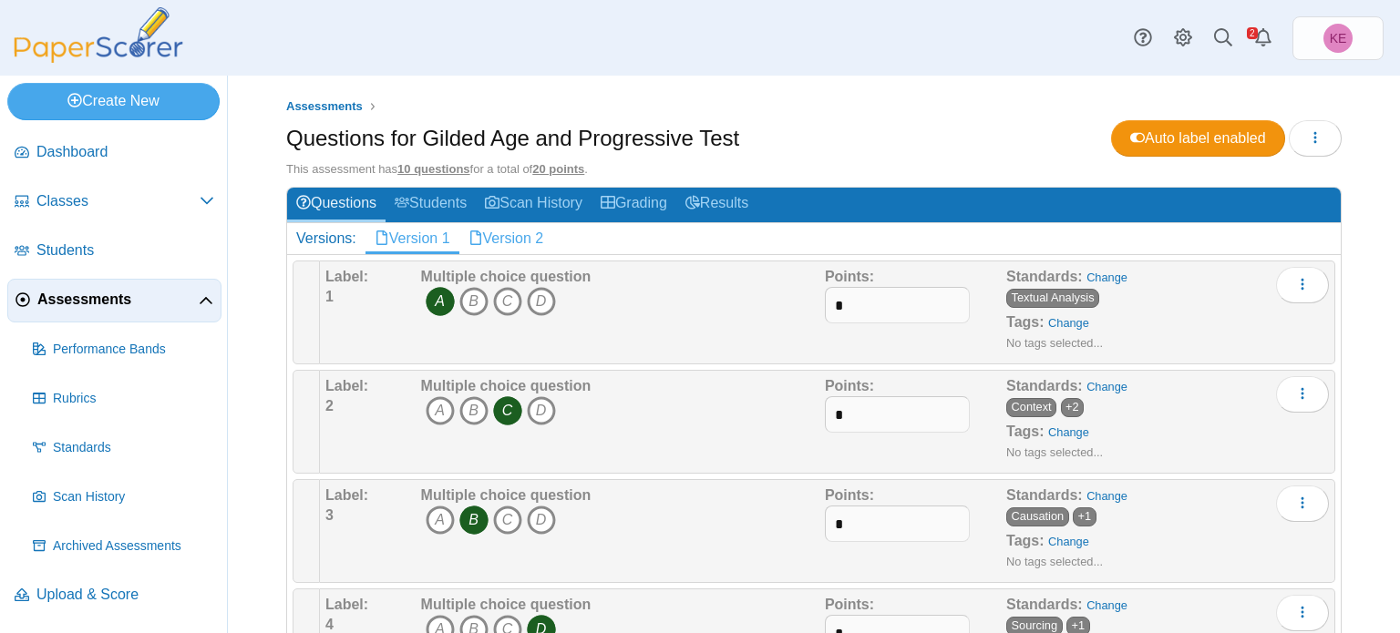
click at [515, 242] on link "Version 2" at bounding box center [506, 238] width 94 height 31
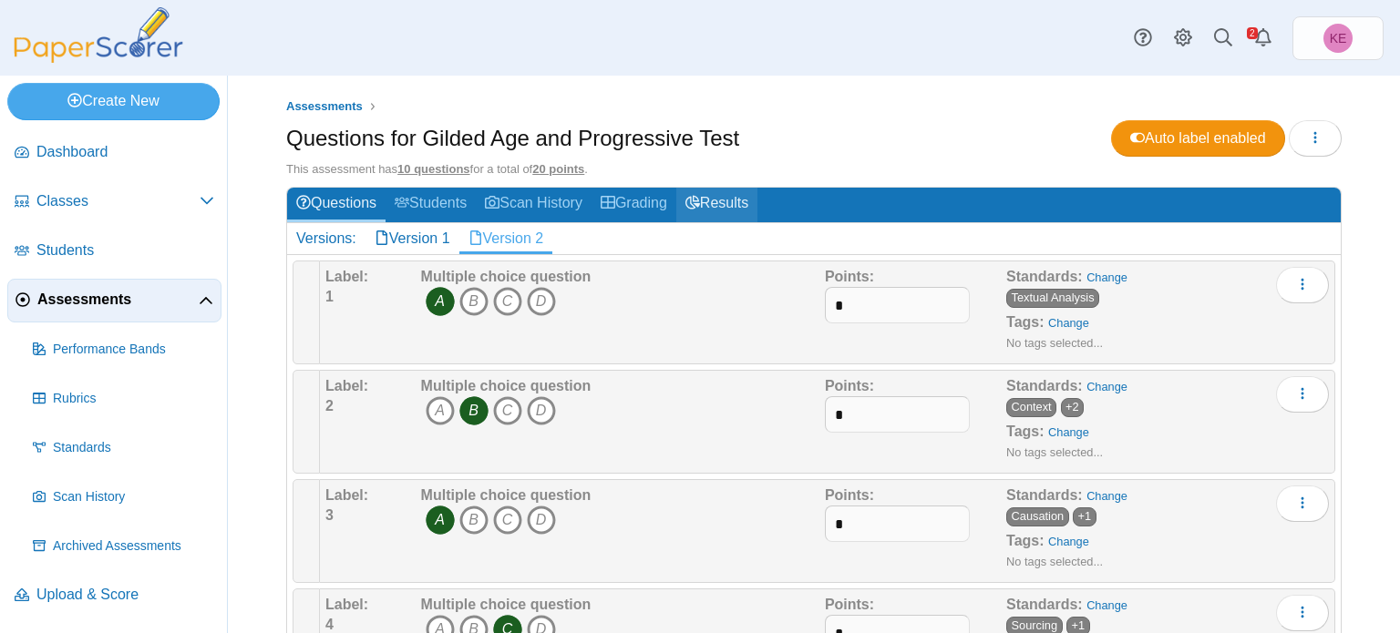
click at [700, 195] on icon at bounding box center [692, 202] width 15 height 15
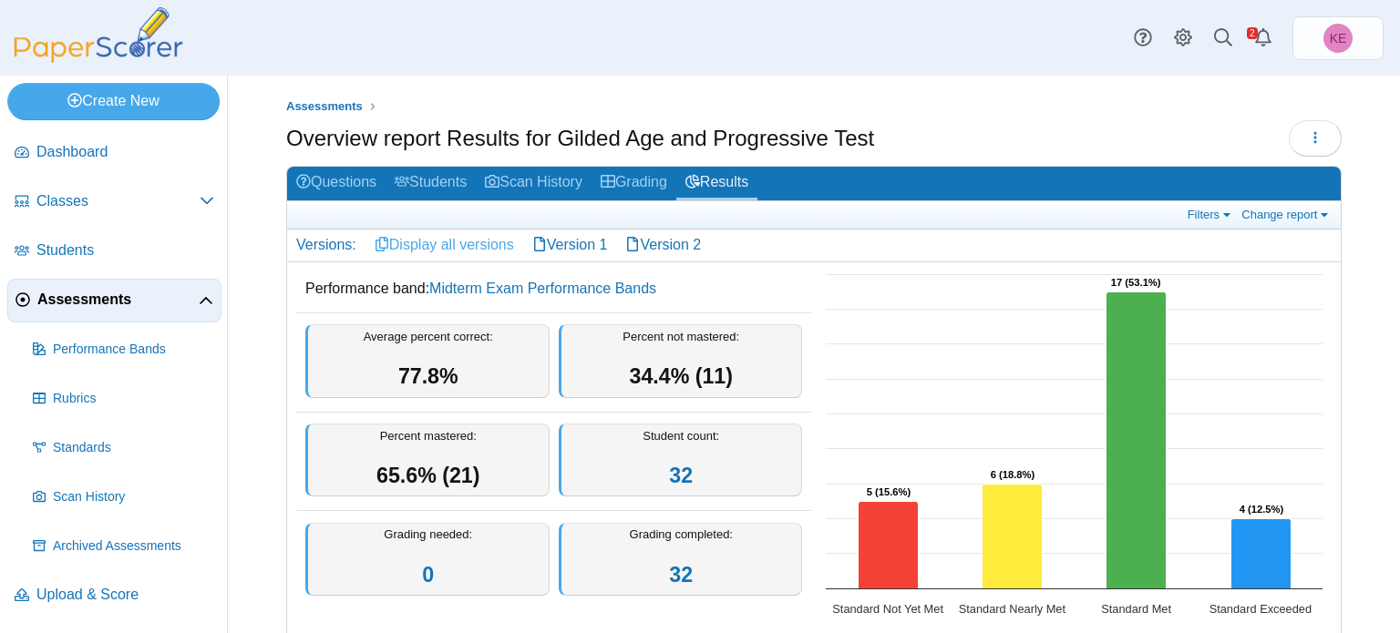
click at [493, 242] on link "Display all versions" at bounding box center [445, 245] width 158 height 31
click at [708, 230] on link "Version 2" at bounding box center [663, 245] width 94 height 31
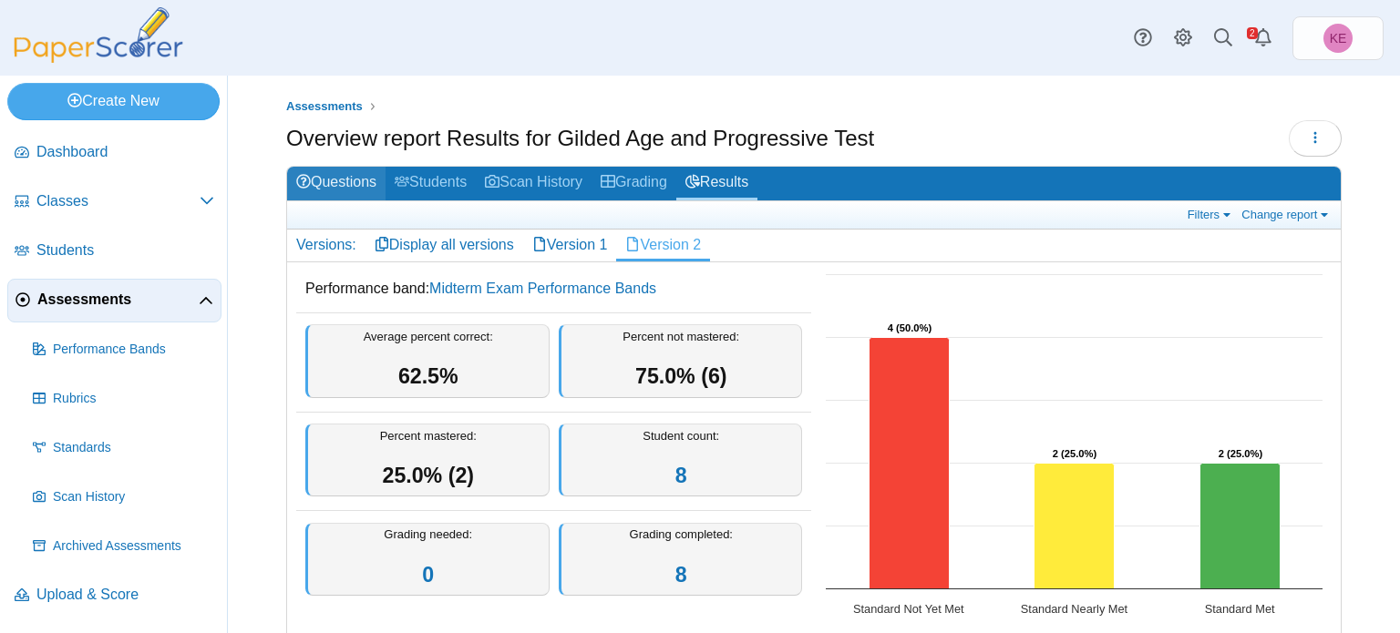
click at [345, 194] on link "Questions" at bounding box center [336, 184] width 98 height 34
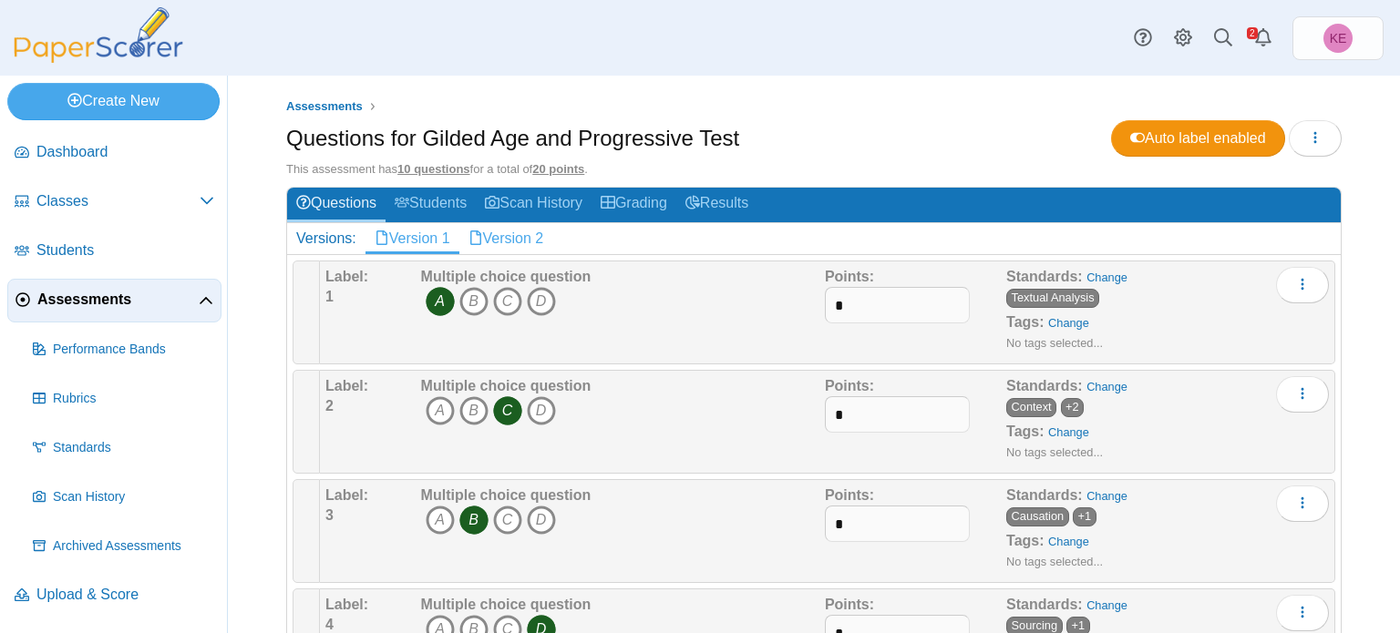
click at [534, 228] on link "Version 2" at bounding box center [506, 238] width 94 height 31
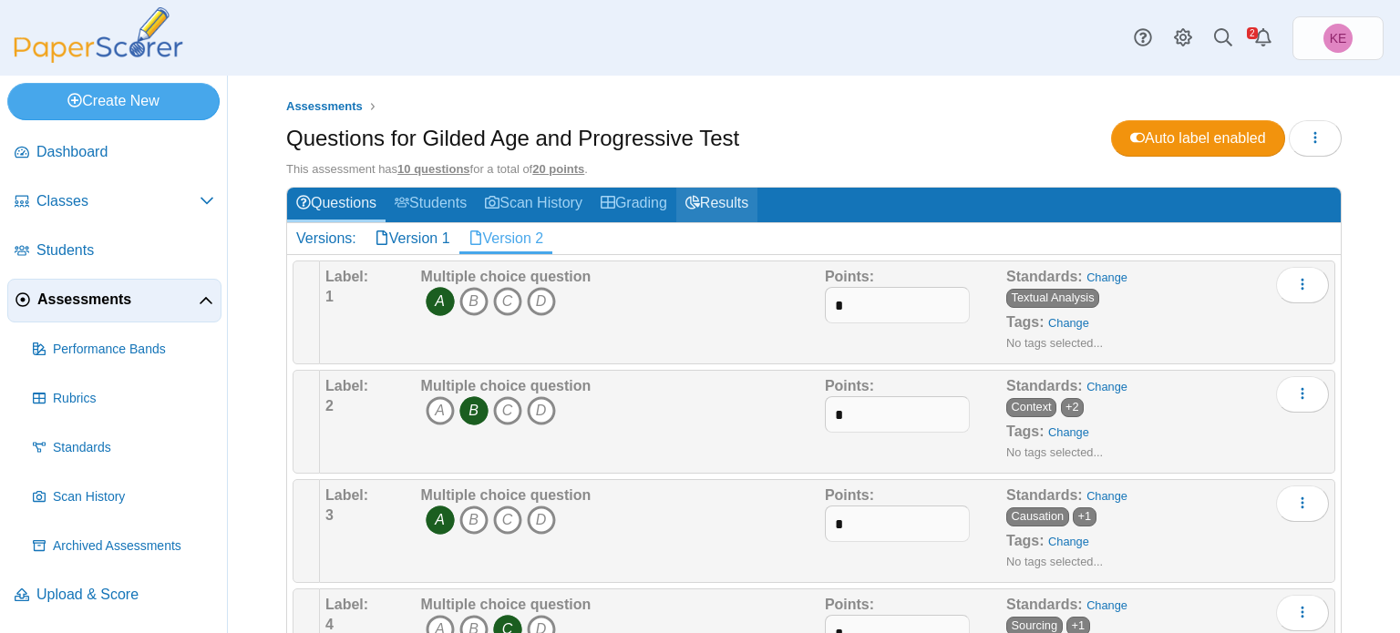
click at [737, 195] on link "Results" at bounding box center [716, 205] width 81 height 34
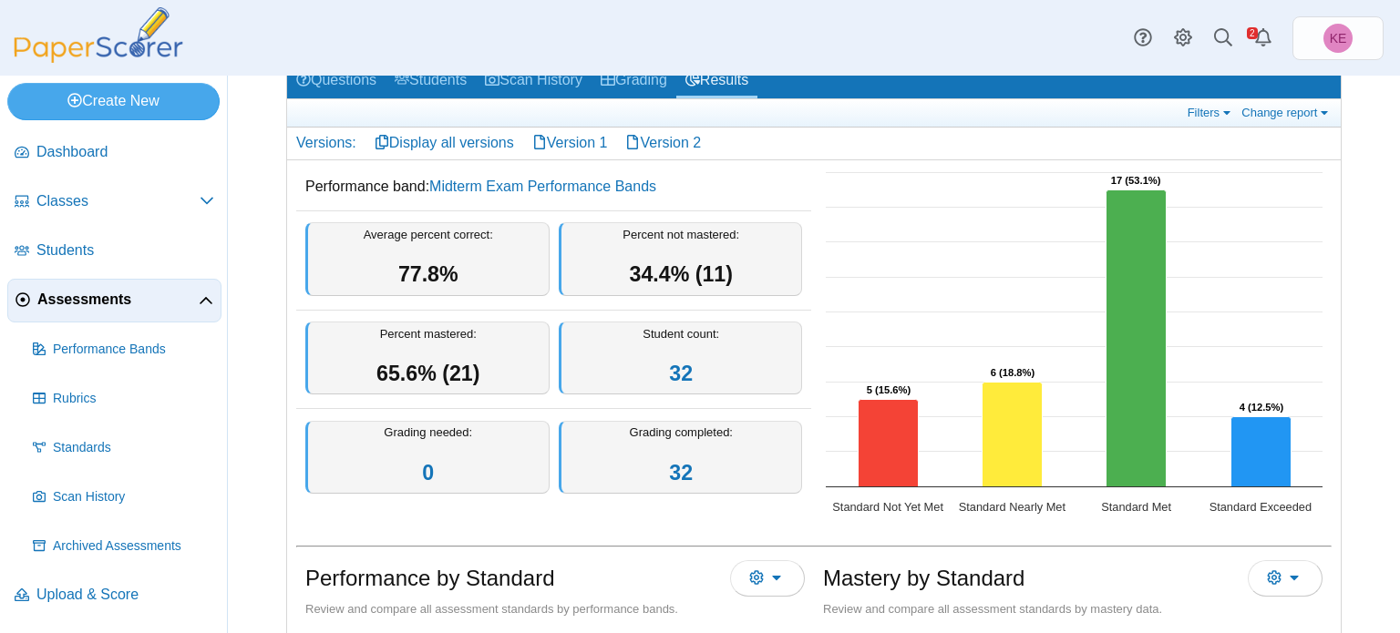
scroll to position [131, 0]
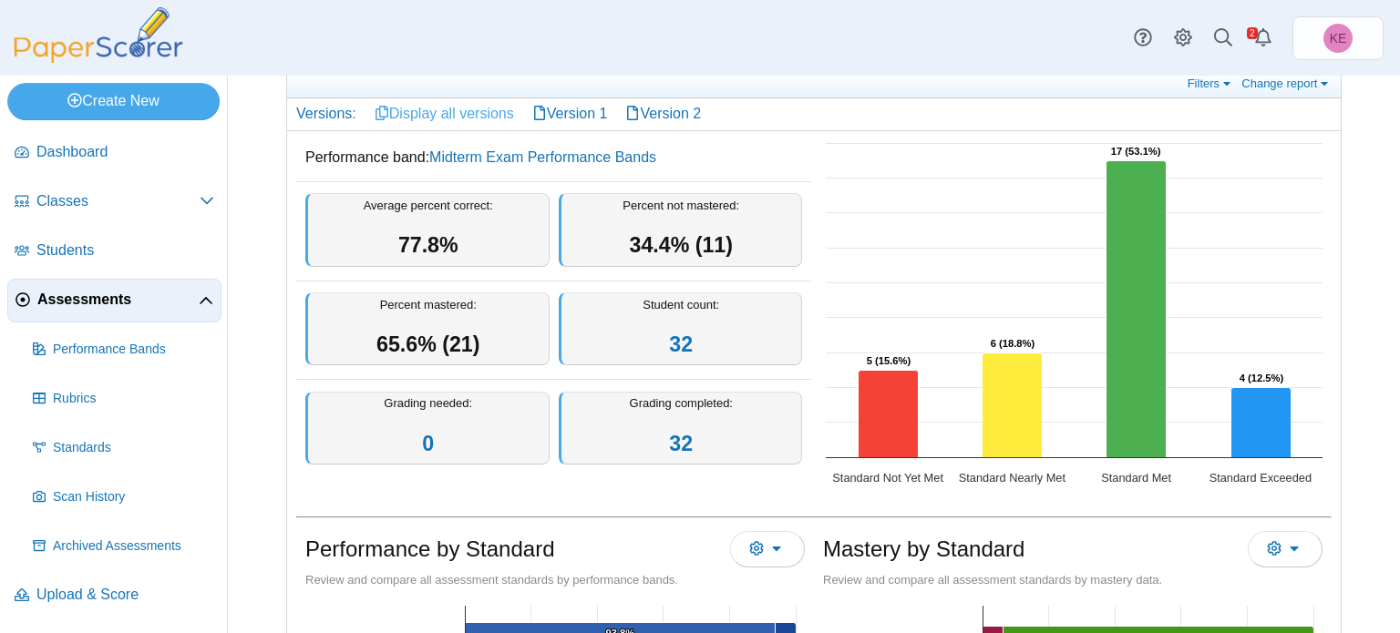
click at [450, 119] on link "Display all versions" at bounding box center [445, 113] width 158 height 31
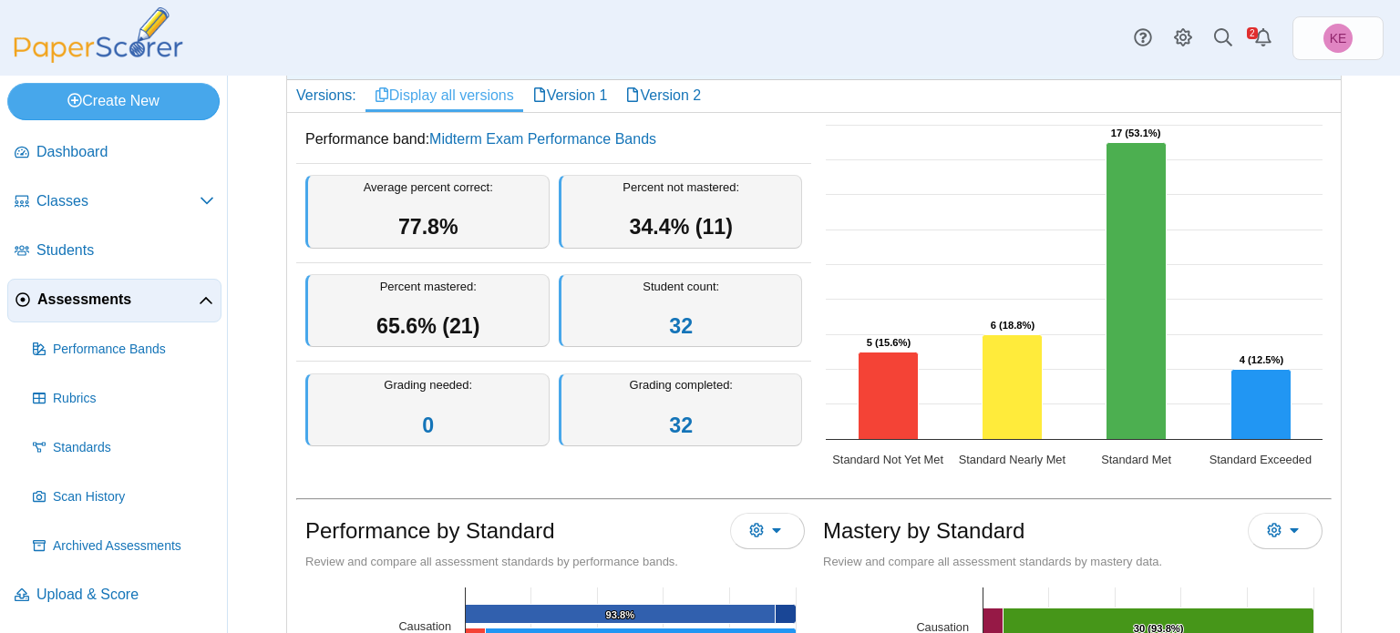
scroll to position [142, 0]
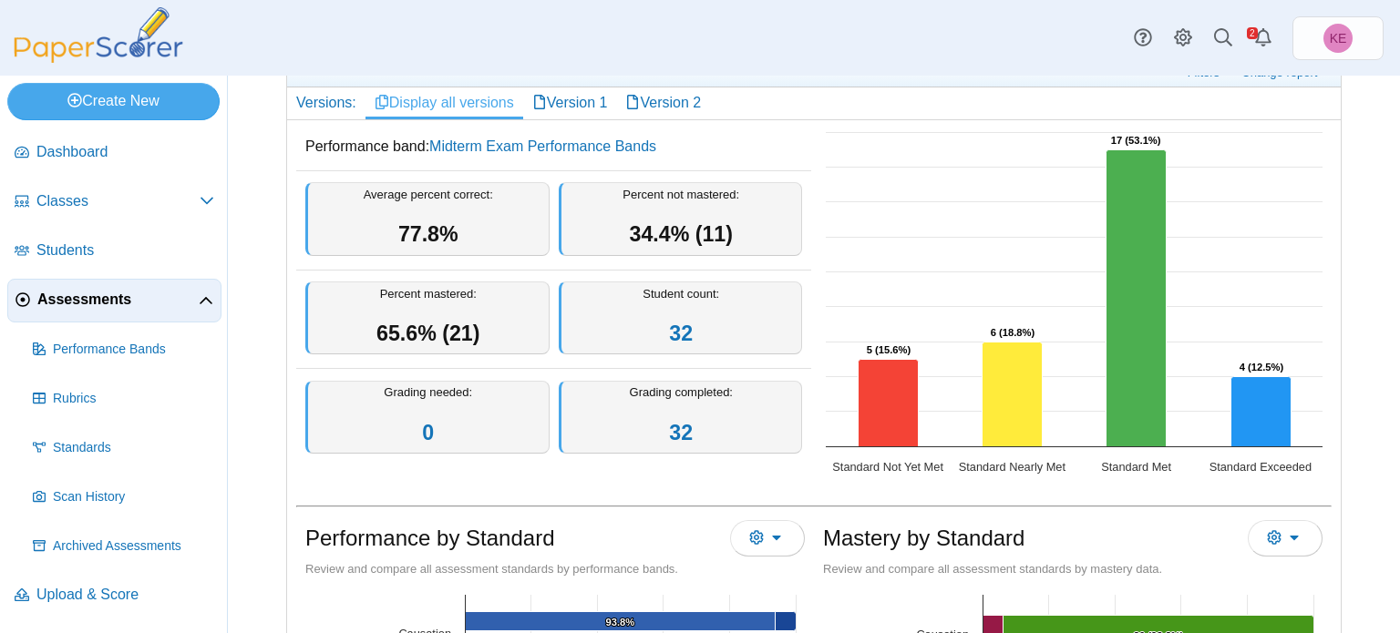
click at [889, 201] on icon "Interactive chart" at bounding box center [1074, 201] width 497 height 0
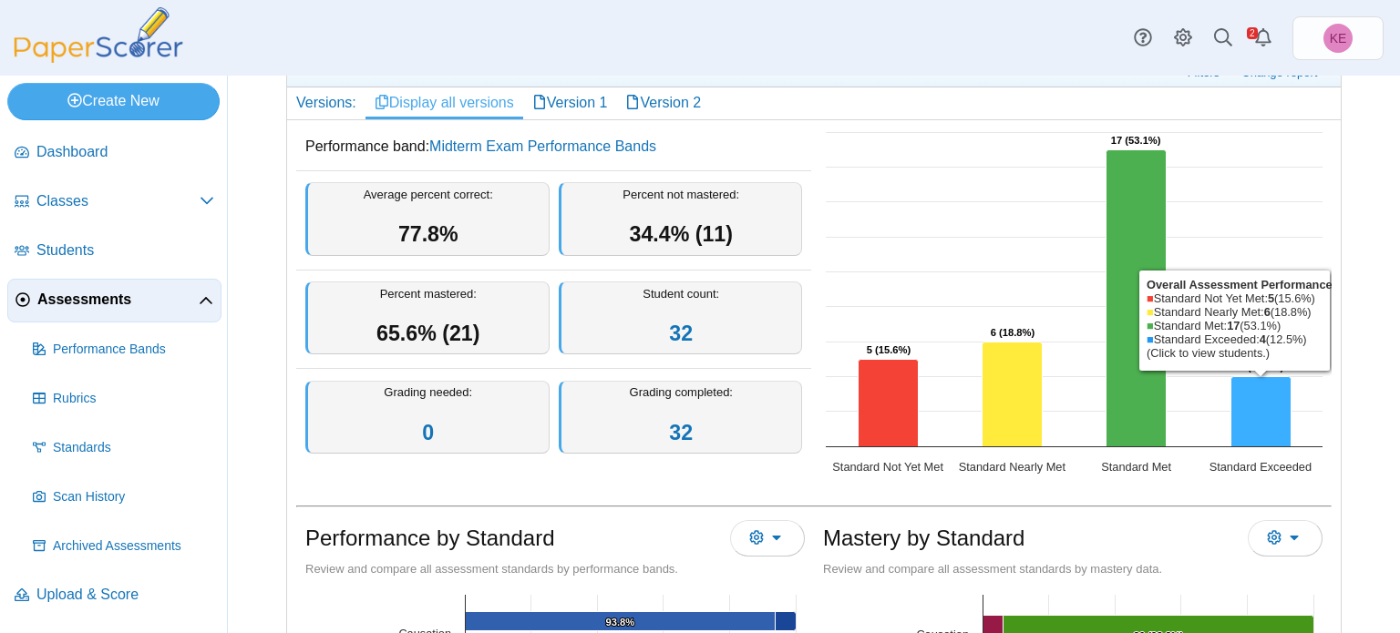
click at [1269, 406] on icon "Standard Exceeded, 4. Overall Assessment Performance." at bounding box center [1261, 411] width 60 height 70
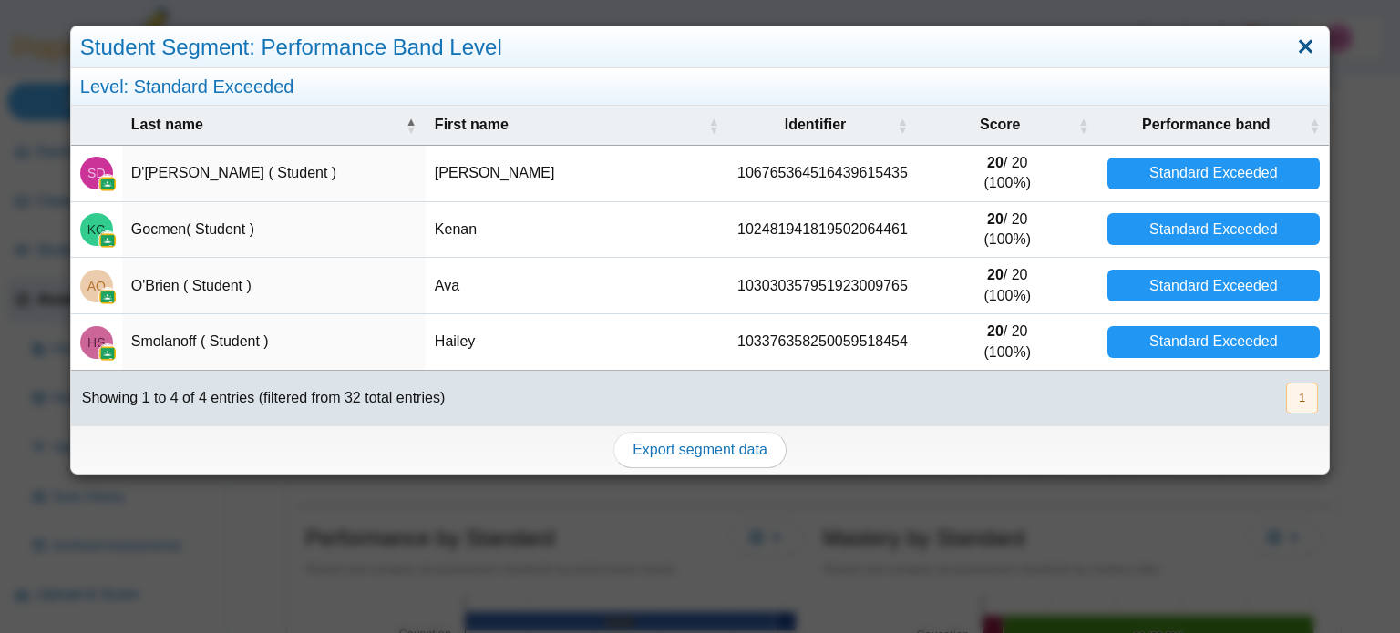
click at [1306, 44] on link "Close" at bounding box center [1306, 47] width 28 height 31
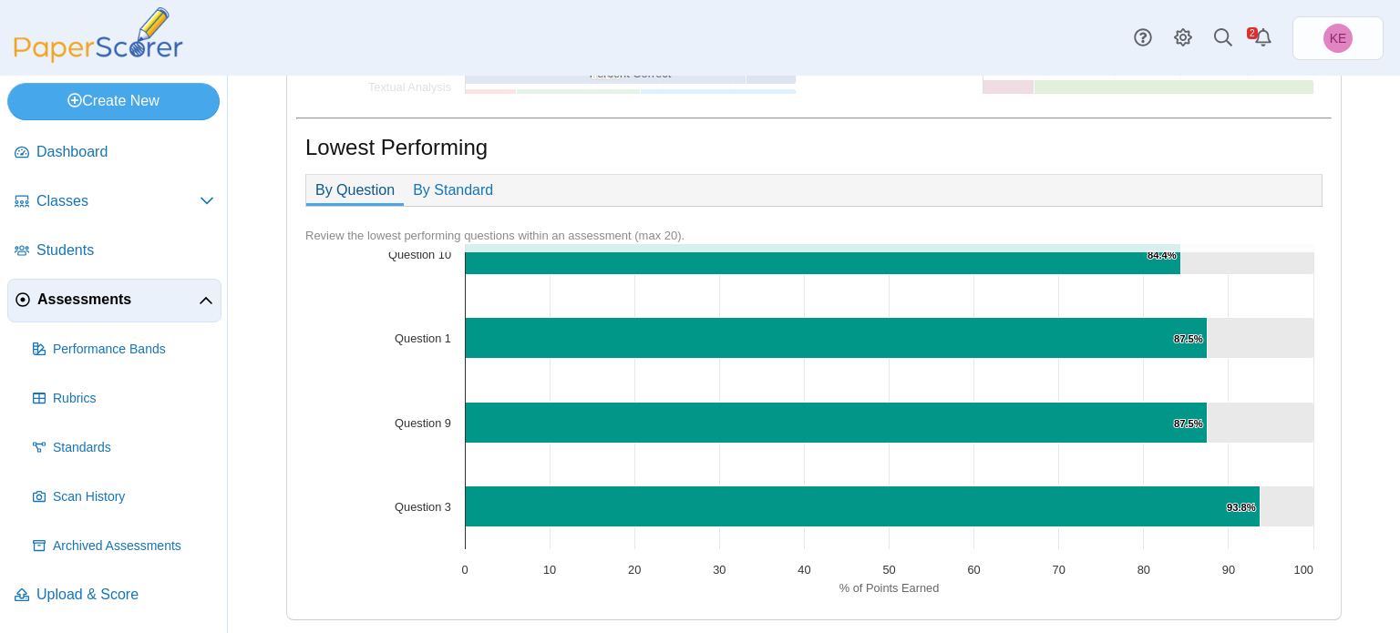
scroll to position [0, 0]
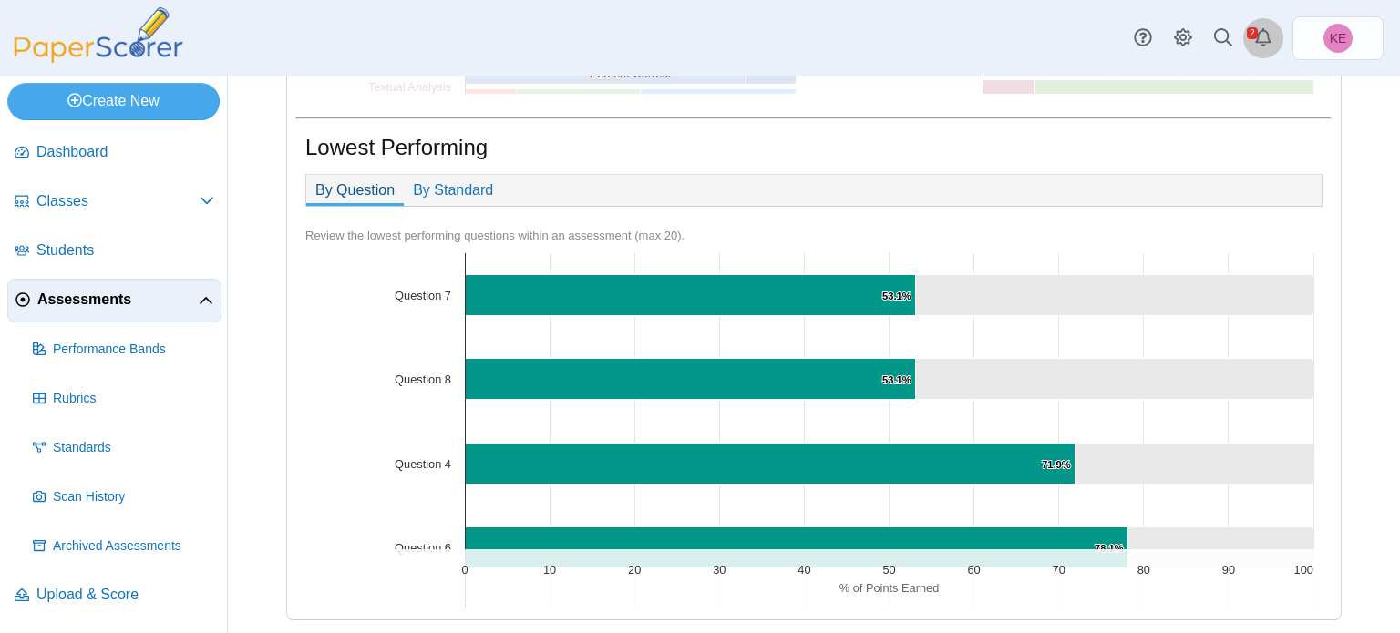
click at [1263, 40] on icon "Alerts" at bounding box center [1263, 37] width 18 height 18
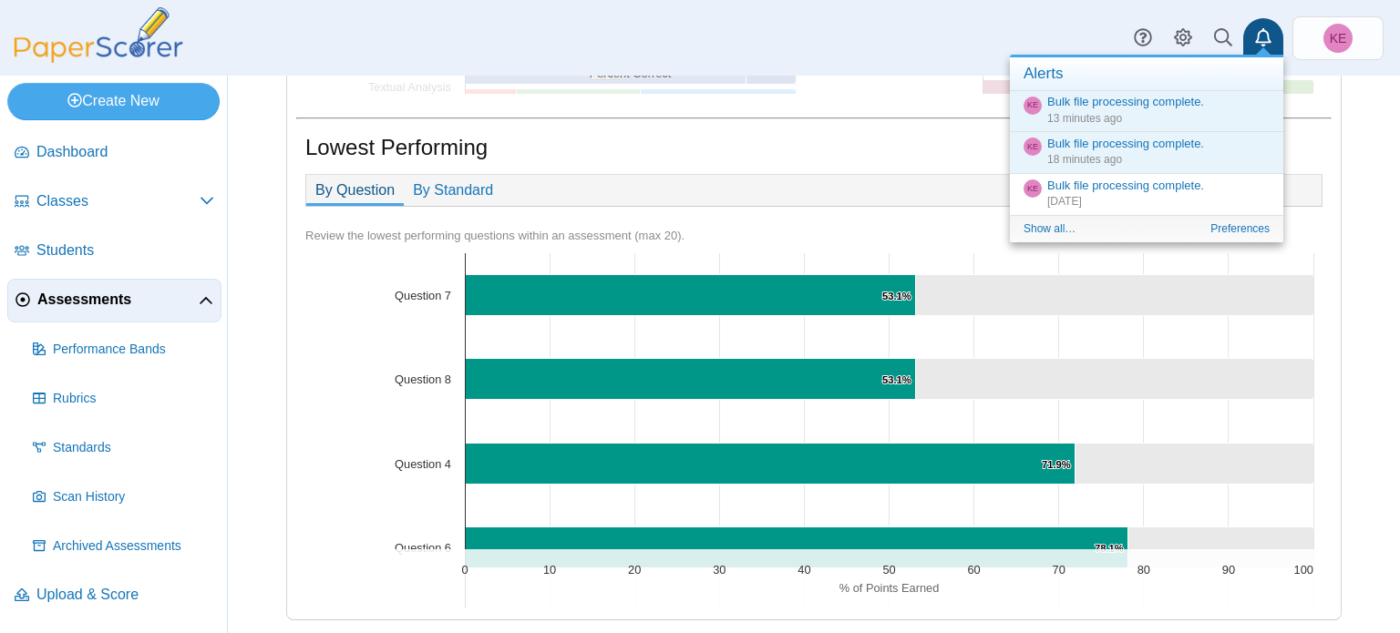
click at [1335, 134] on div "Lowest Performing By Question By Standard Chart 0 10" at bounding box center [814, 362] width 1054 height 514
